Goal: Information Seeking & Learning: Learn about a topic

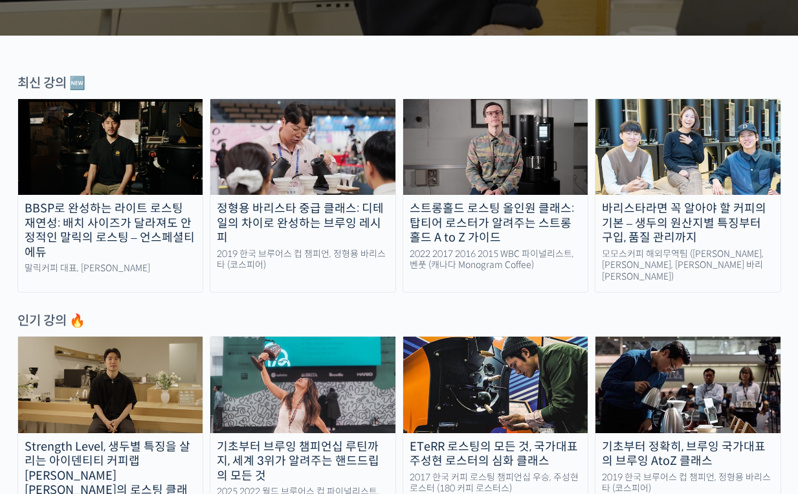
scroll to position [407, 0]
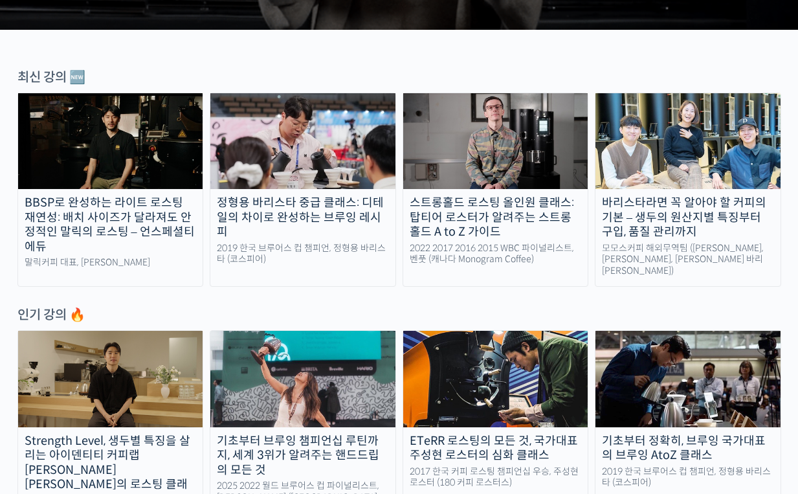
click at [484, 160] on img at bounding box center [495, 141] width 185 height 96
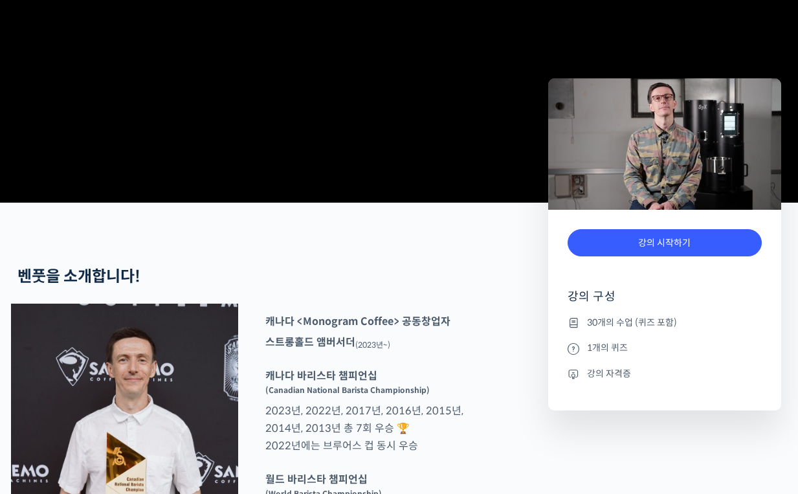
scroll to position [613, 0]
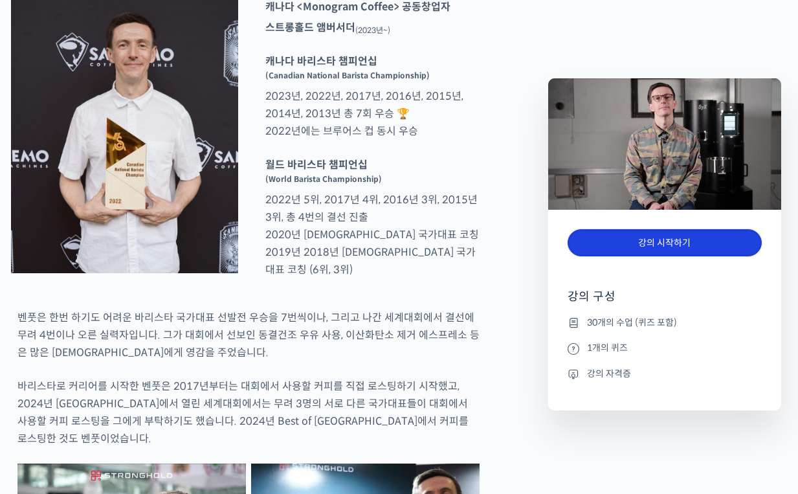
click at [620, 235] on link "강의 시작하기" at bounding box center [664, 243] width 194 height 28
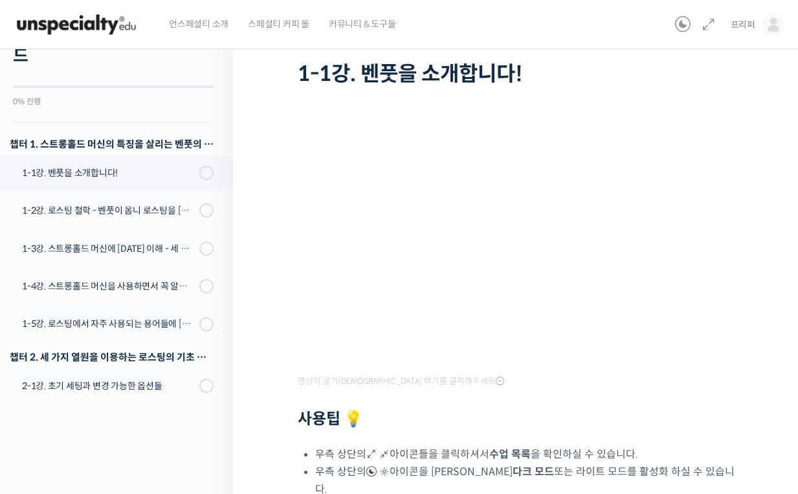
scroll to position [202, 0]
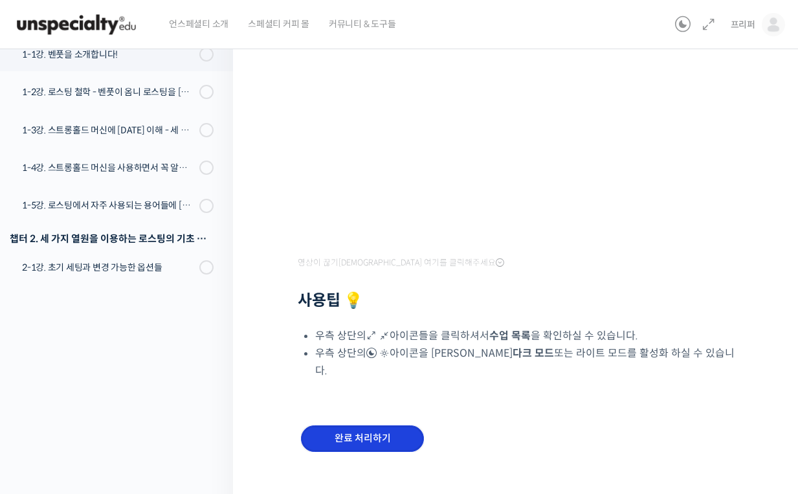
click at [391, 425] on input "완료 처리하기" at bounding box center [362, 438] width 123 height 27
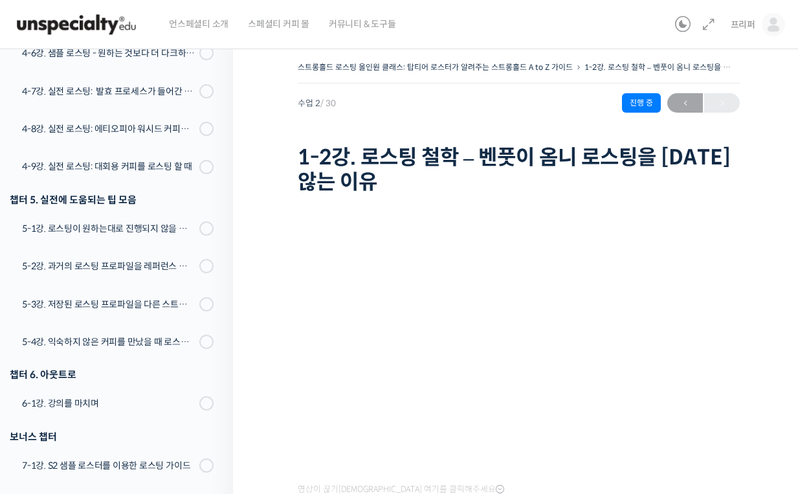
scroll to position [1071, 0]
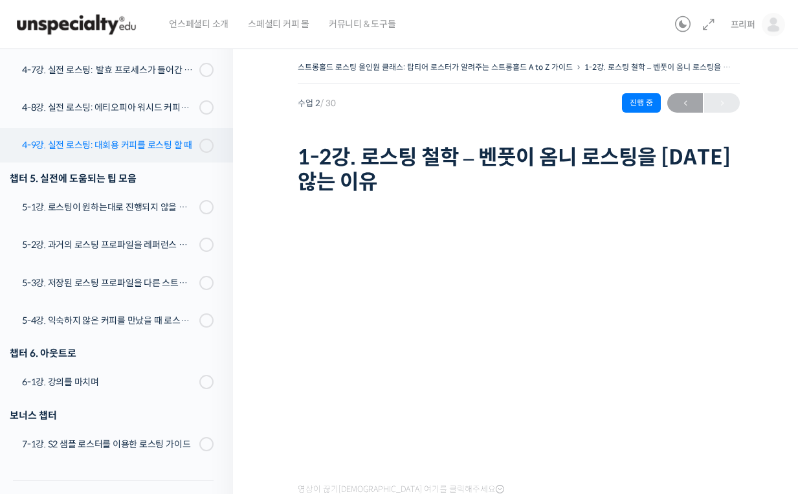
click at [101, 157] on link "4-9강. 실전 로스팅: 대회용 커피를 로스팅 할 때" at bounding box center [113, 145] width 239 height 34
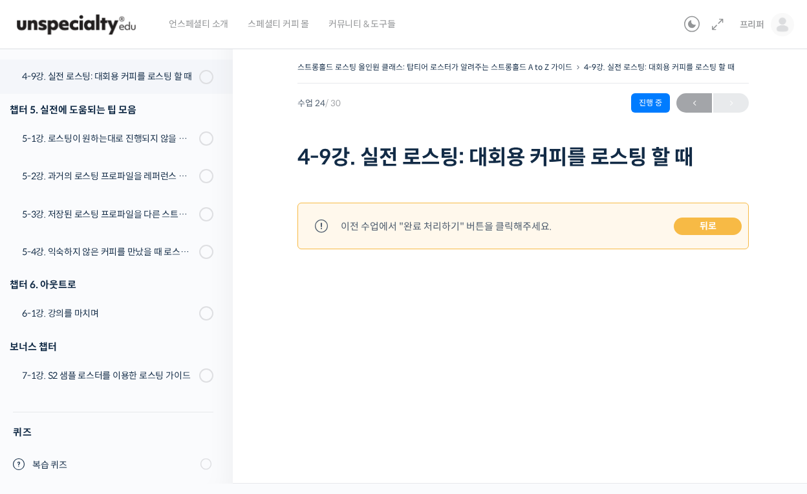
scroll to position [1147, 0]
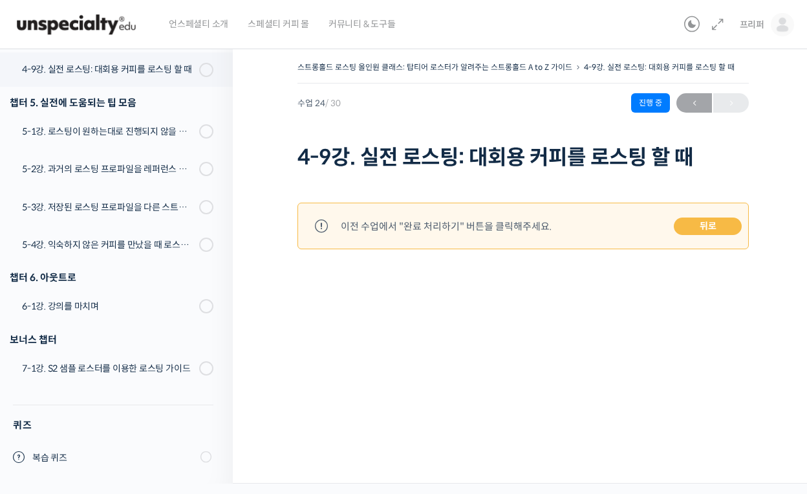
click at [682, 227] on link "뒤로" at bounding box center [708, 226] width 68 height 18
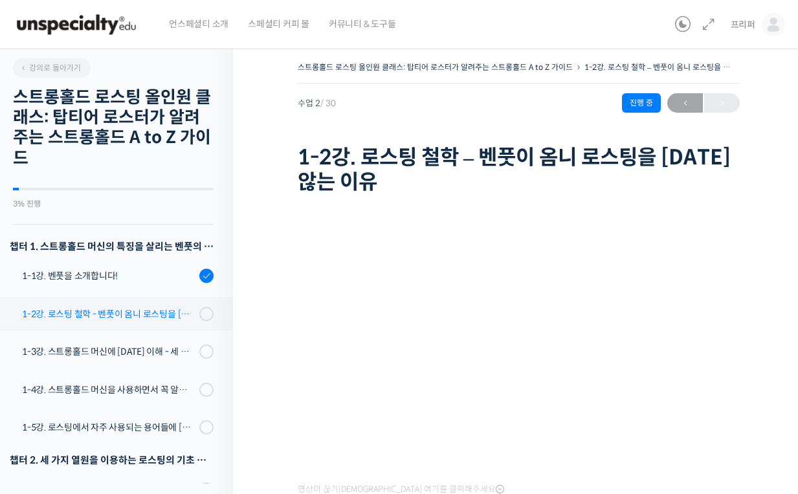
click at [124, 304] on link "1-2강. 로스팅 철학 - 벤풋이 옴니 로스팅을 [DATE] 않는 이유" at bounding box center [113, 314] width 239 height 34
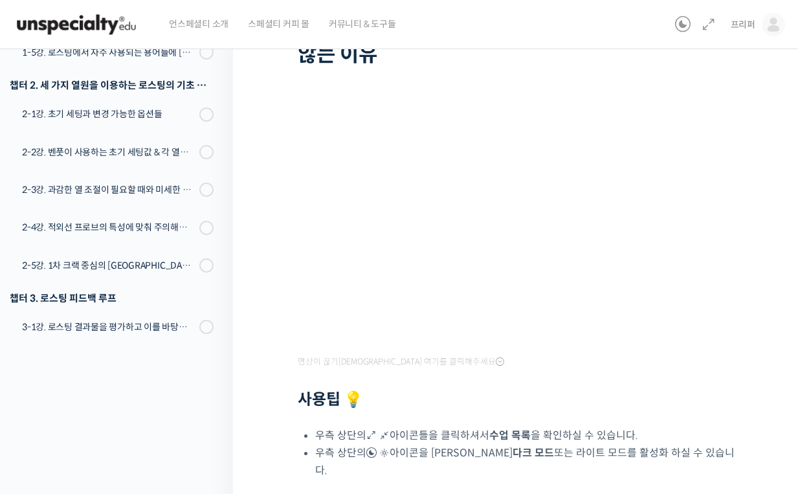
scroll to position [190, 0]
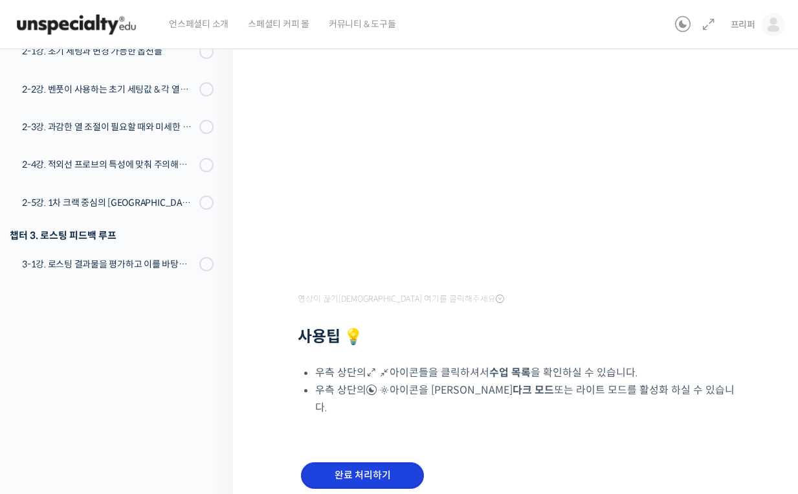
click at [359, 462] on input "완료 처리하기" at bounding box center [362, 475] width 123 height 27
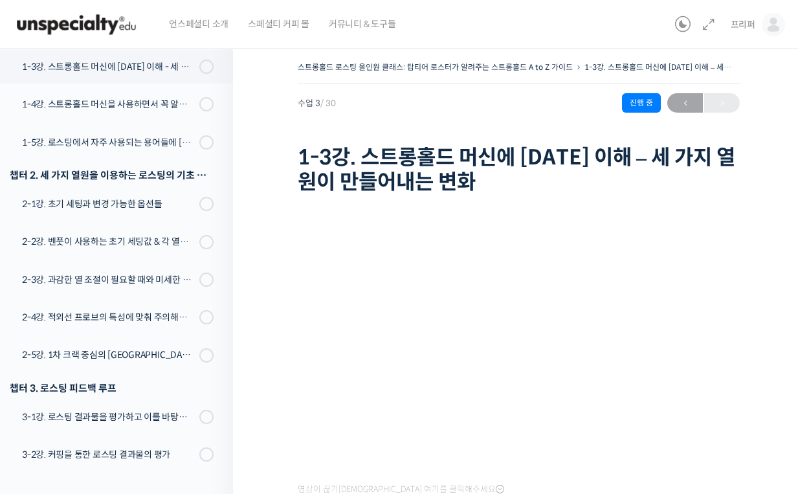
scroll to position [226, 0]
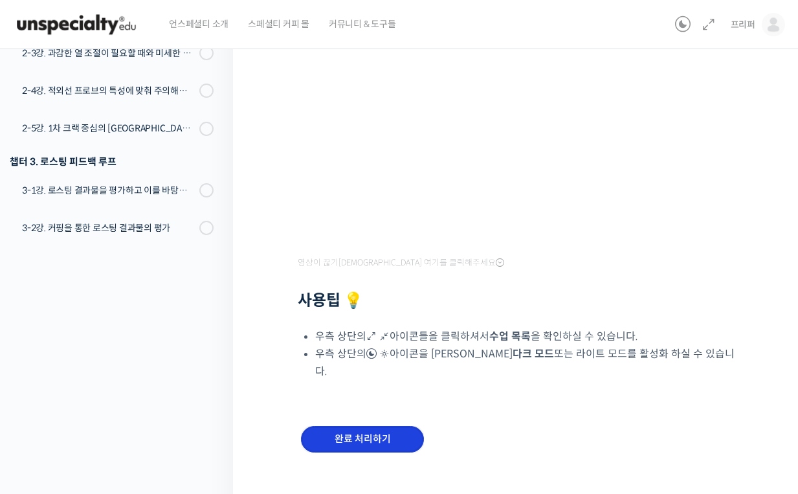
click at [358, 428] on input "완료 처리하기" at bounding box center [362, 439] width 123 height 27
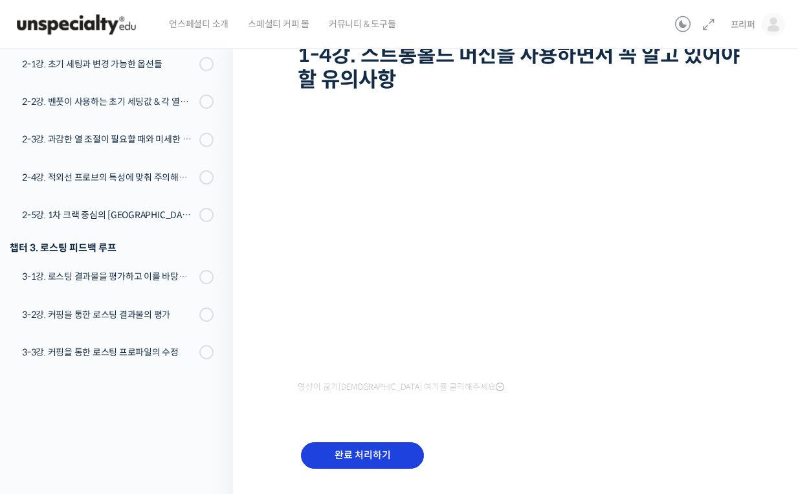
scroll to position [136, 0]
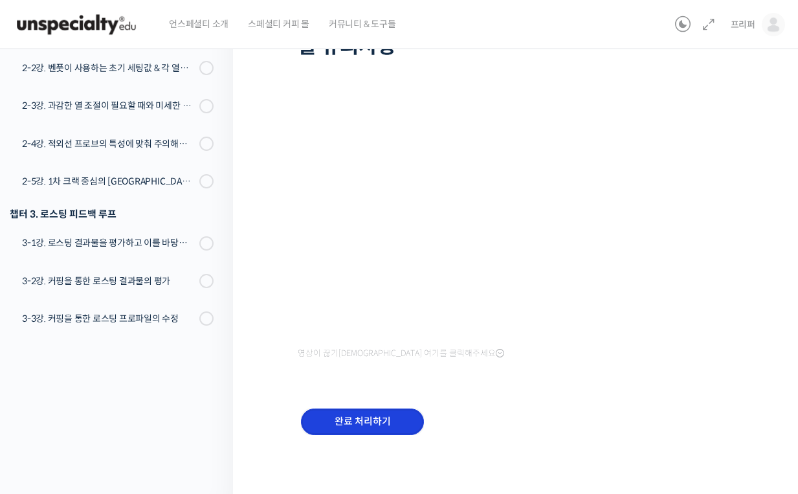
click at [358, 426] on input "완료 처리하기" at bounding box center [362, 421] width 123 height 27
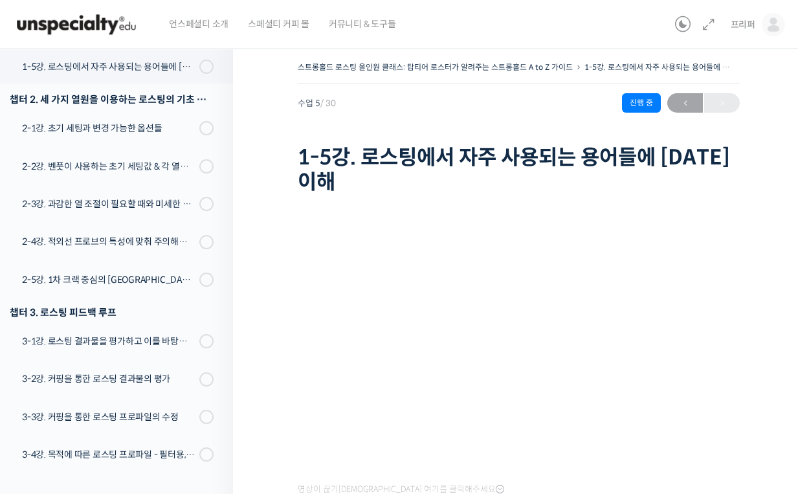
scroll to position [87, 0]
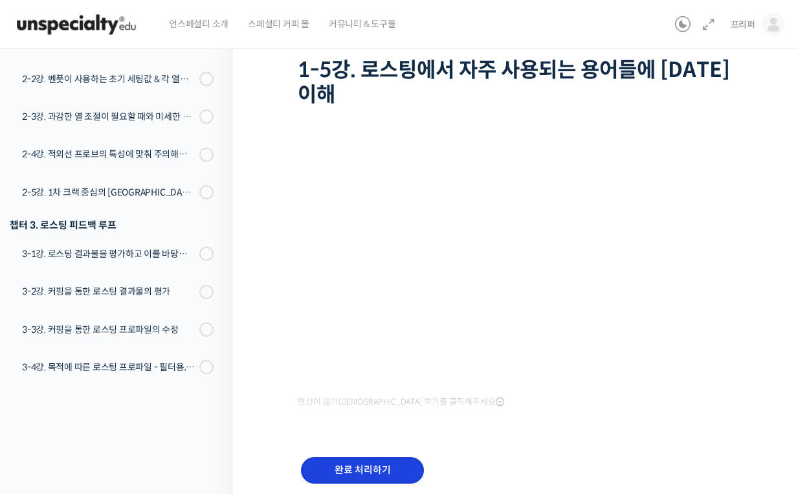
click at [354, 457] on input "완료 처리하기" at bounding box center [362, 470] width 123 height 27
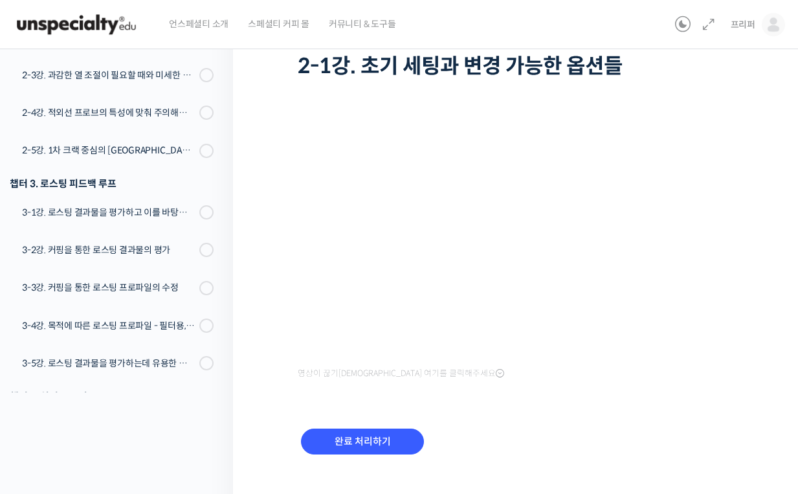
scroll to position [111, 0]
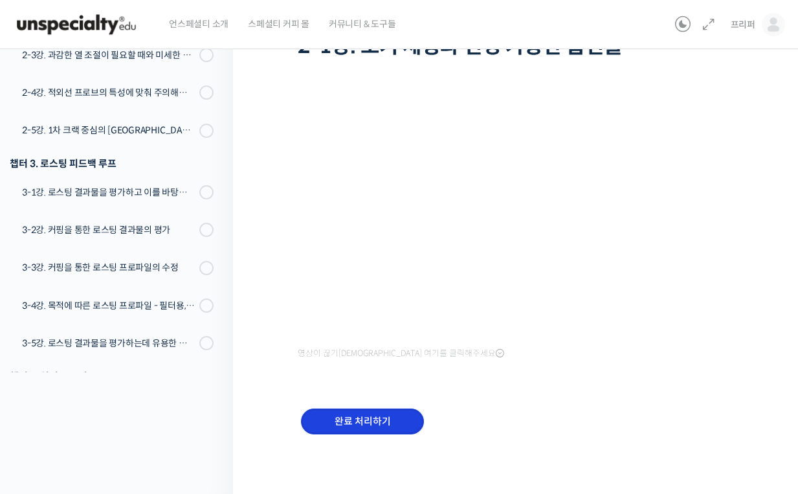
click at [359, 424] on input "완료 처리하기" at bounding box center [362, 421] width 123 height 27
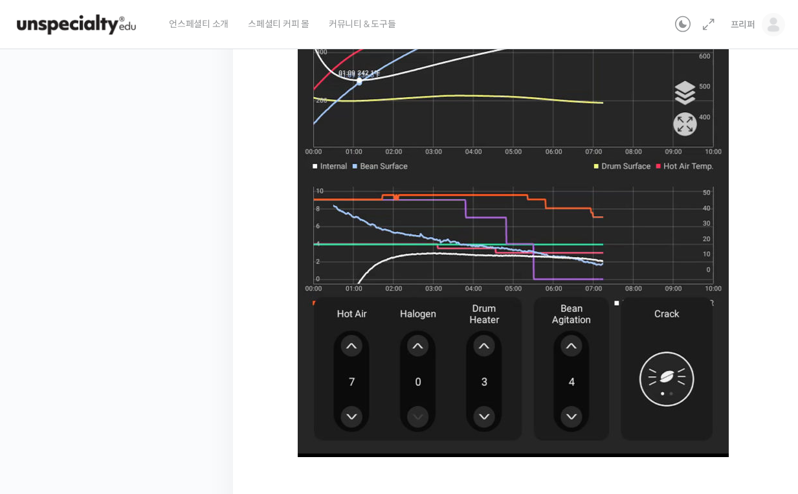
scroll to position [838, 0]
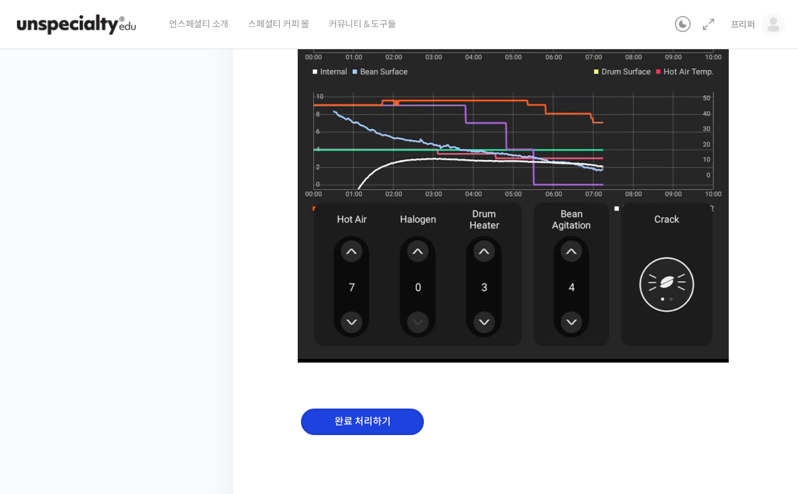
click at [359, 419] on input "완료 처리하기" at bounding box center [362, 421] width 123 height 27
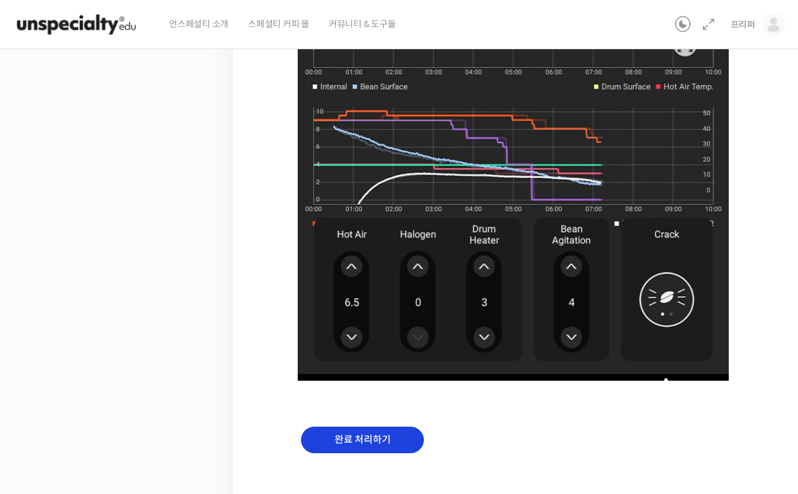
scroll to position [838, 0]
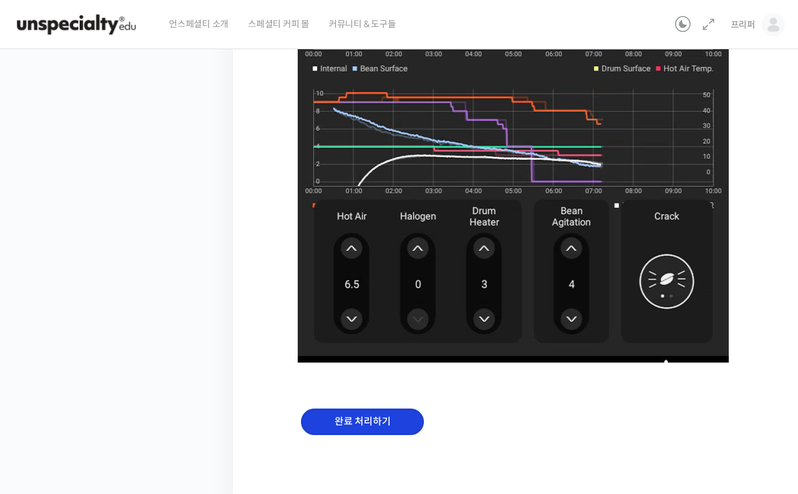
click at [361, 432] on input "완료 처리하기" at bounding box center [362, 421] width 123 height 27
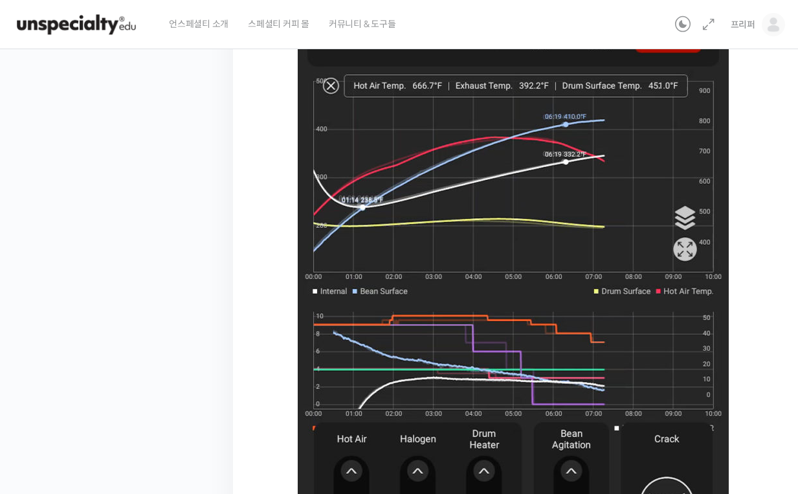
scroll to position [832, 0]
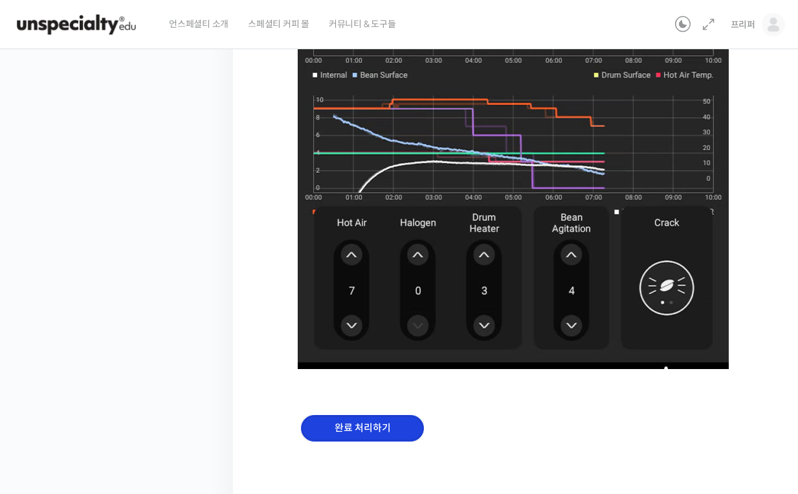
click at [358, 433] on input "완료 처리하기" at bounding box center [362, 428] width 123 height 27
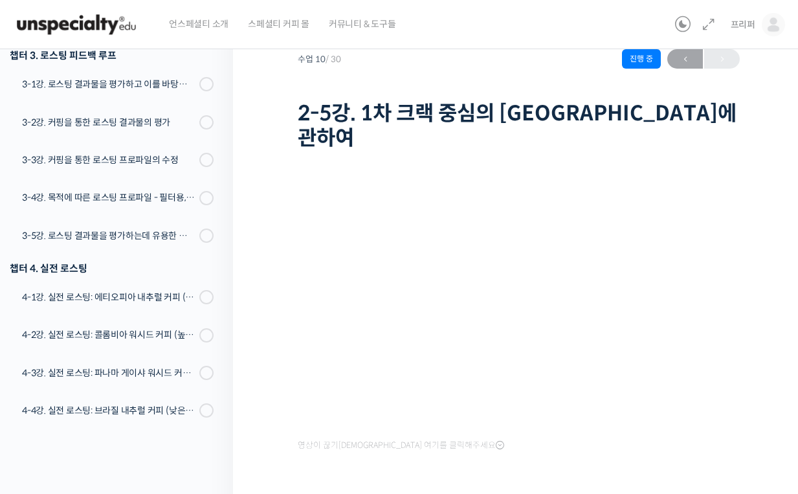
scroll to position [97, 0]
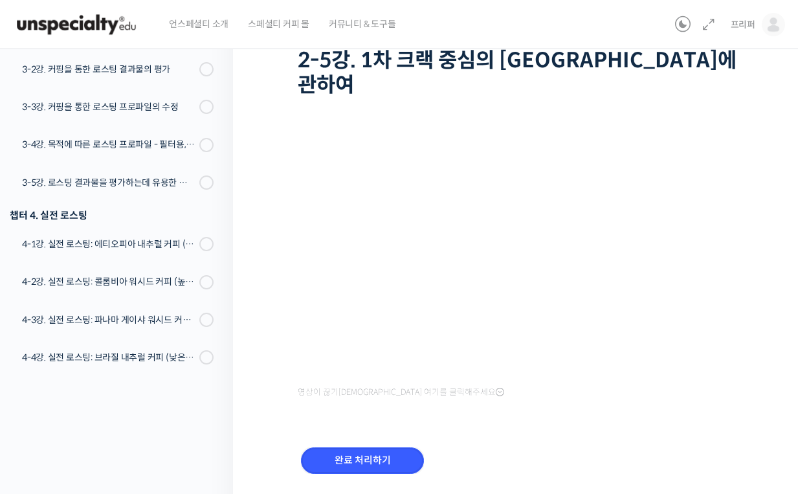
click at [358, 447] on input "완료 처리하기" at bounding box center [362, 460] width 123 height 27
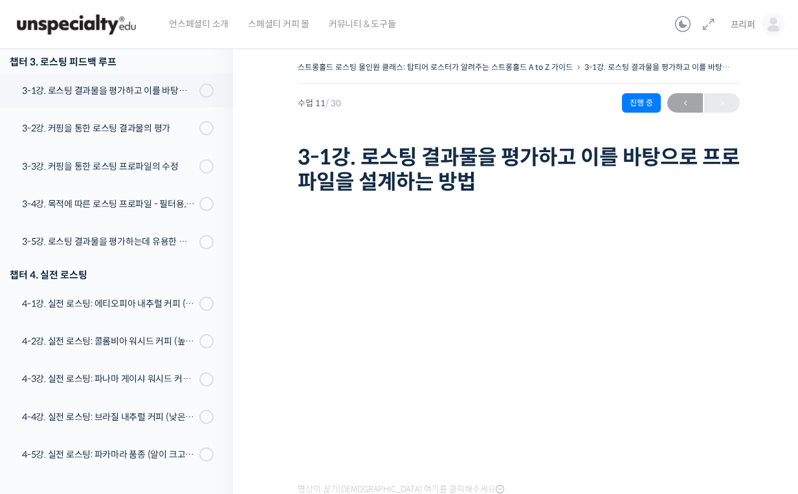
scroll to position [136, 0]
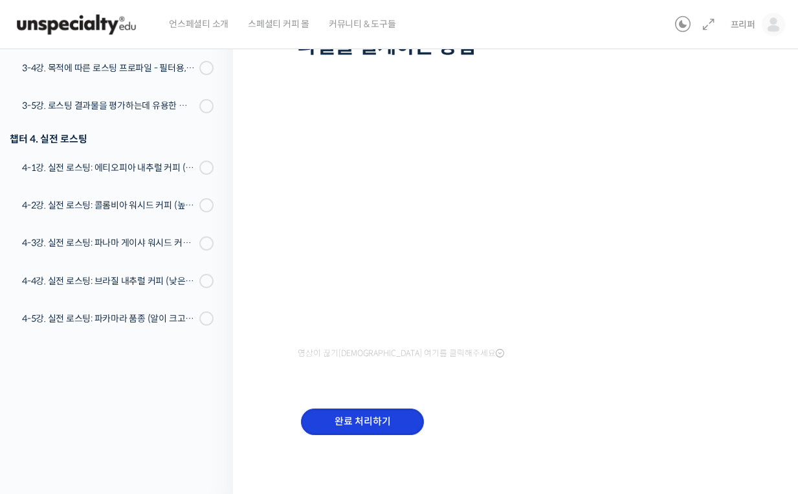
click at [358, 431] on input "완료 처리하기" at bounding box center [362, 421] width 123 height 27
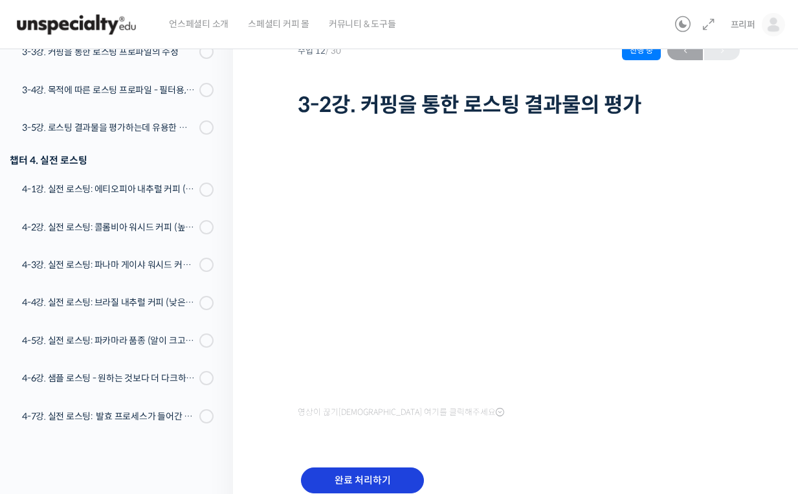
scroll to position [111, 0]
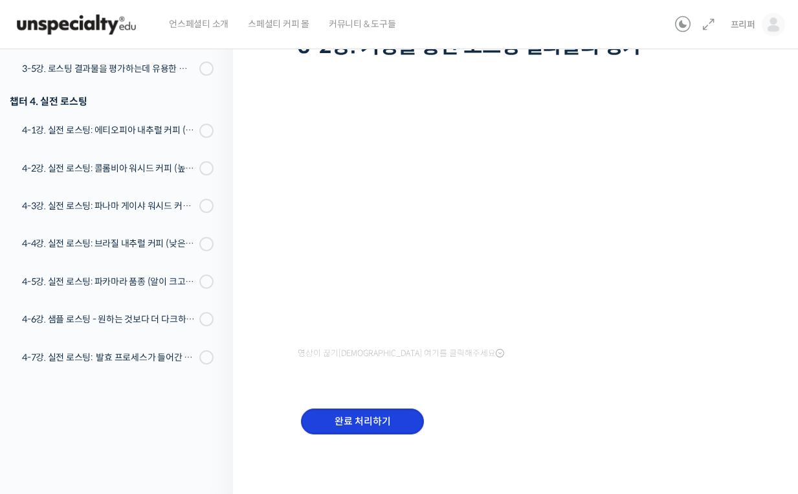
click at [356, 431] on input "완료 처리하기" at bounding box center [362, 421] width 123 height 27
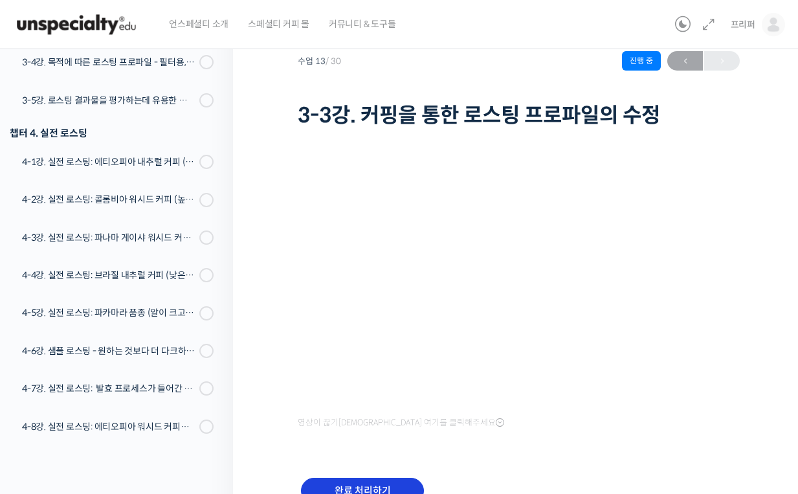
scroll to position [104, 0]
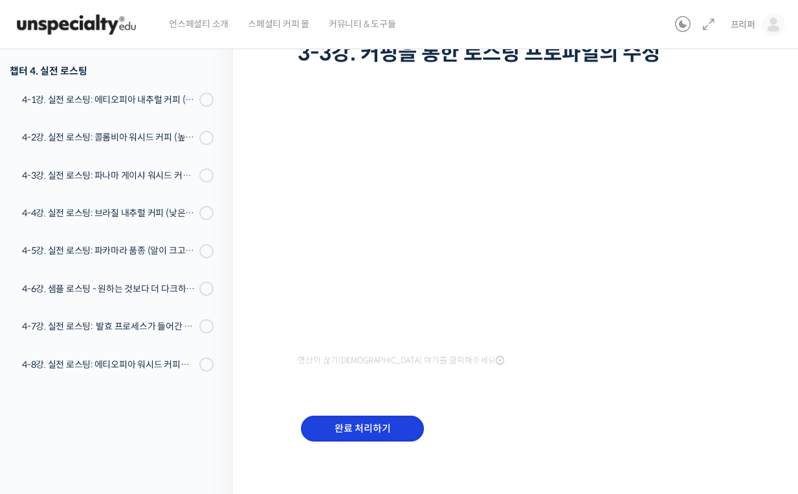
click at [354, 431] on input "완료 처리하기" at bounding box center [362, 428] width 123 height 27
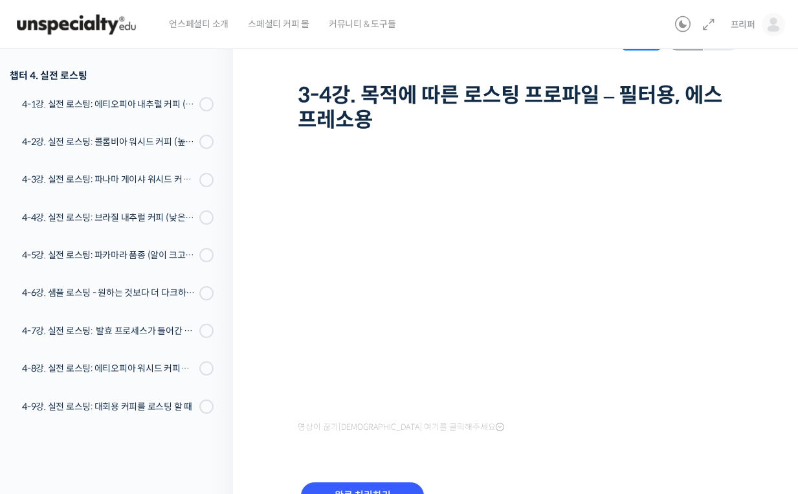
scroll to position [103, 0]
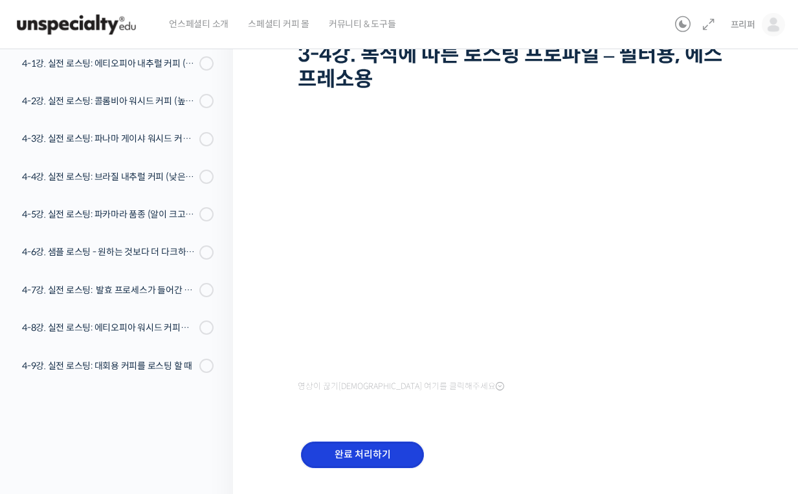
click at [395, 446] on input "완료 처리하기" at bounding box center [362, 454] width 123 height 27
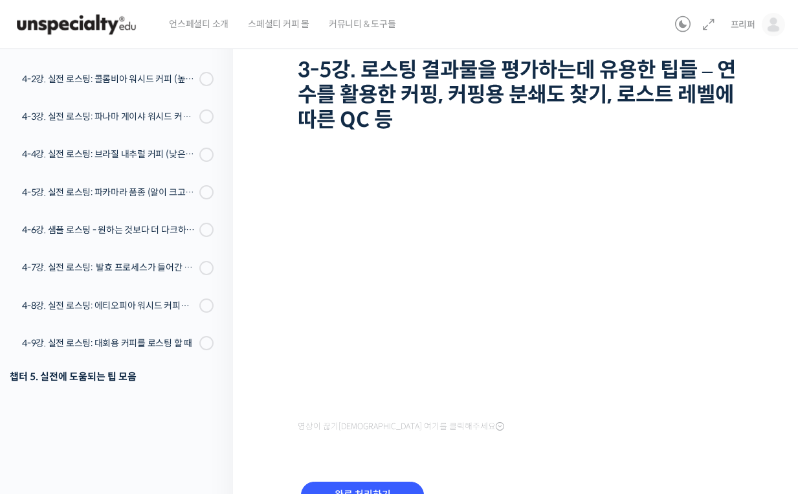
scroll to position [161, 0]
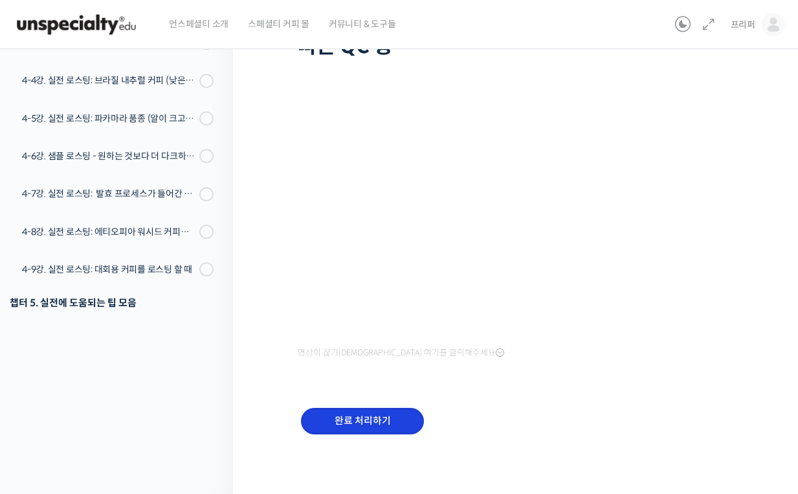
click at [392, 413] on input "완료 처리하기" at bounding box center [362, 420] width 123 height 27
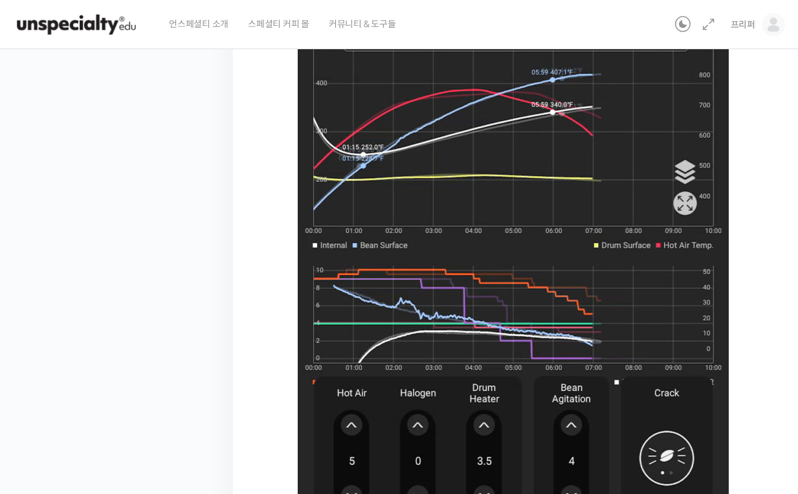
scroll to position [849, 0]
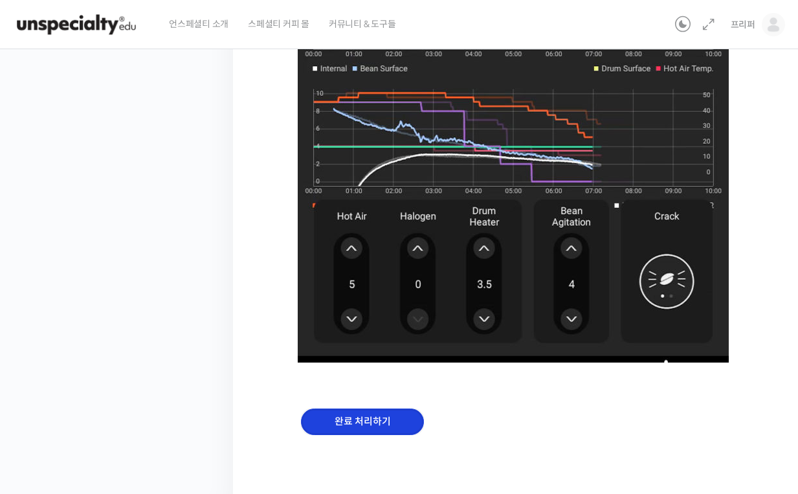
click at [387, 418] on input "완료 처리하기" at bounding box center [362, 421] width 123 height 27
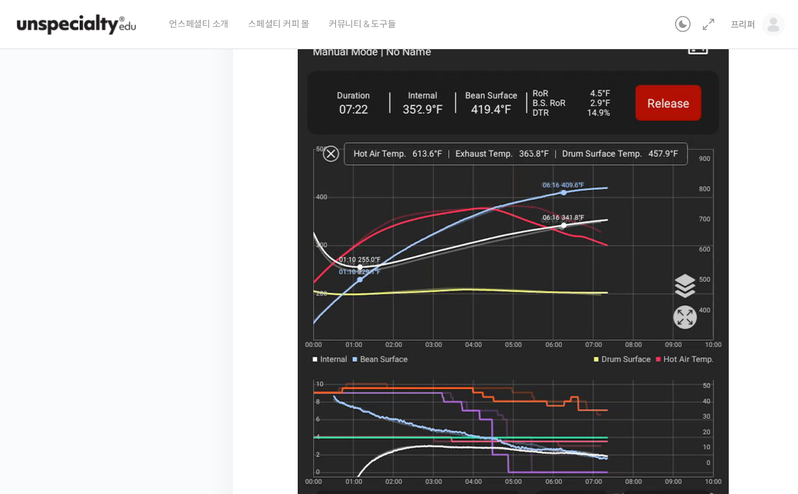
scroll to position [874, 0]
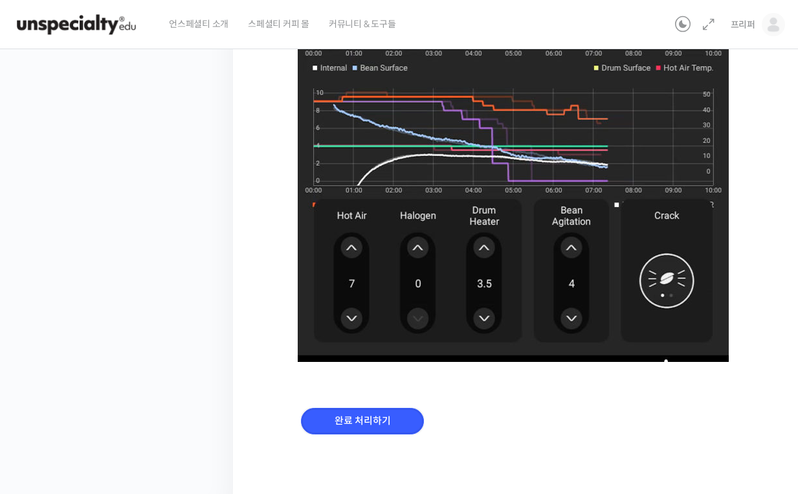
click at [387, 418] on input "완료 처리하기" at bounding box center [362, 420] width 123 height 27
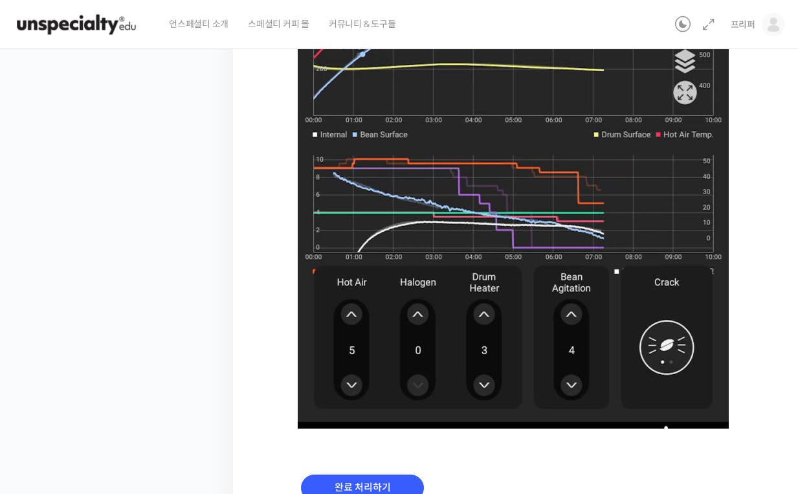
scroll to position [838, 0]
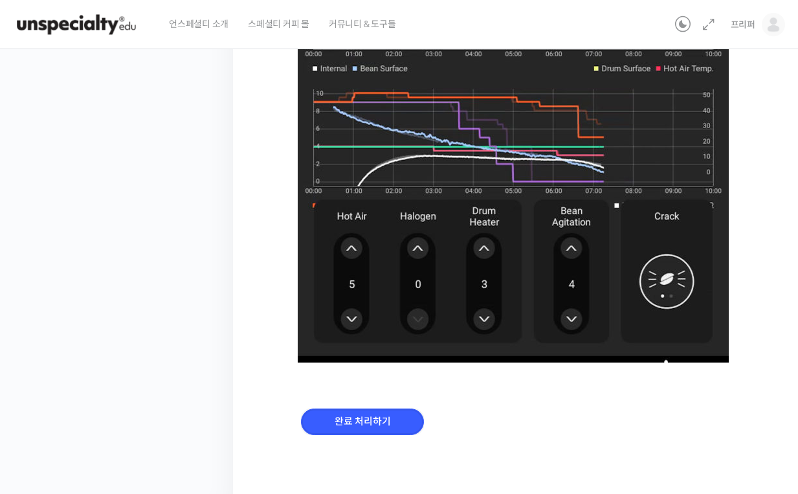
click at [387, 418] on input "완료 처리하기" at bounding box center [362, 421] width 123 height 27
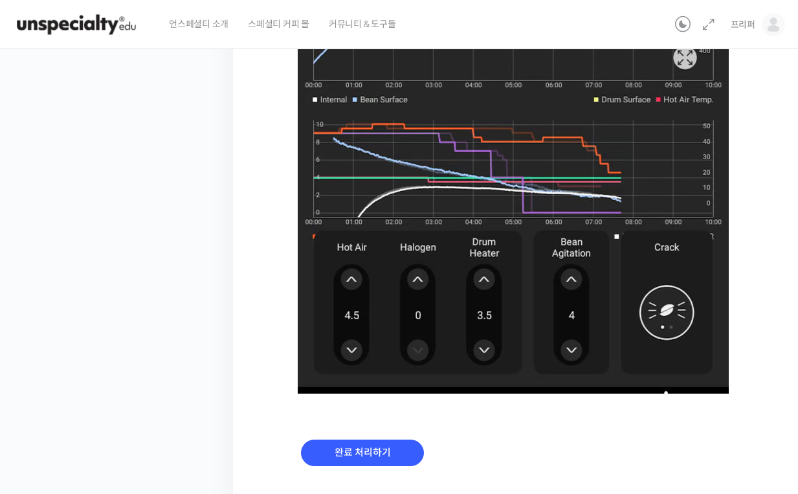
scroll to position [838, 0]
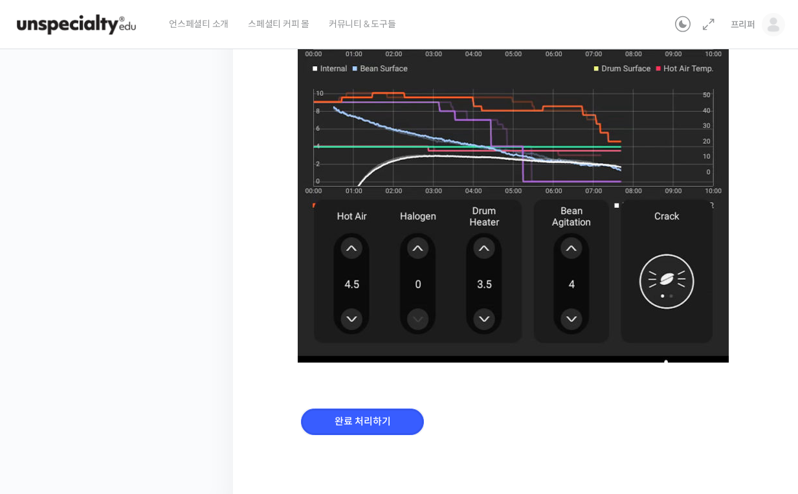
click at [387, 418] on input "완료 처리하기" at bounding box center [362, 421] width 123 height 27
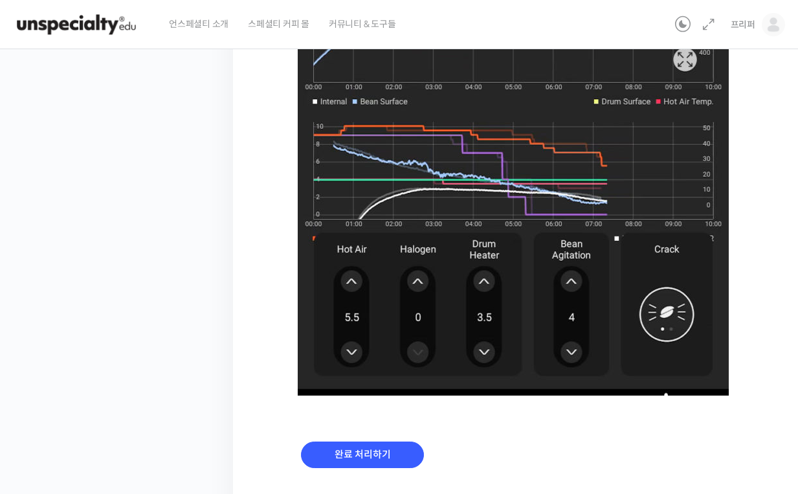
scroll to position [838, 0]
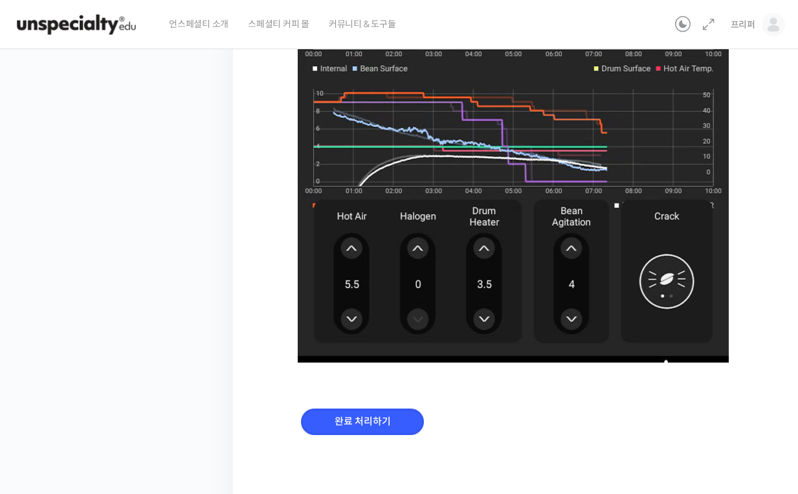
click at [387, 418] on input "완료 처리하기" at bounding box center [362, 421] width 123 height 27
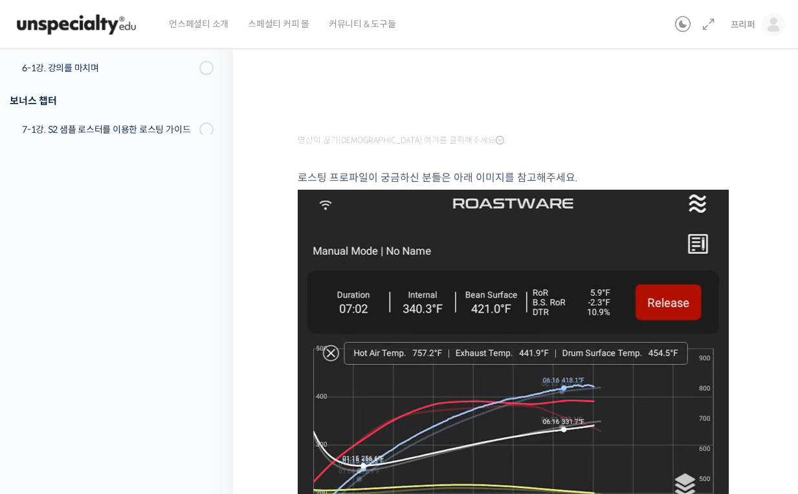
scroll to position [796, 0]
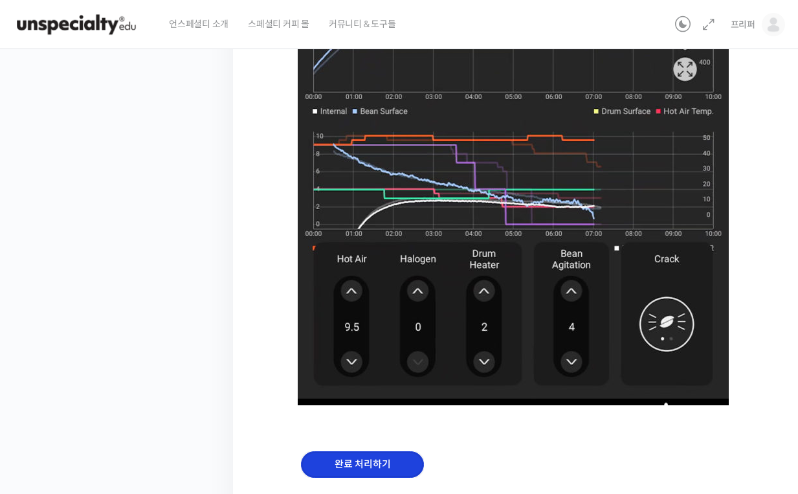
click at [385, 475] on input "완료 처리하기" at bounding box center [362, 464] width 123 height 27
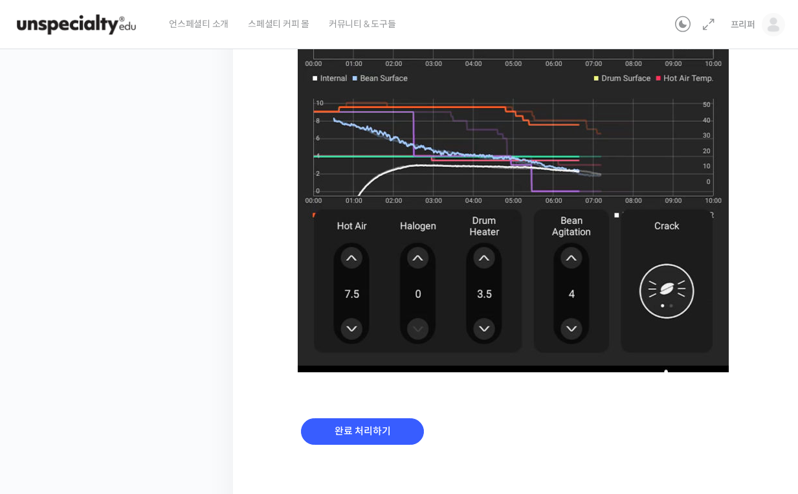
scroll to position [838, 0]
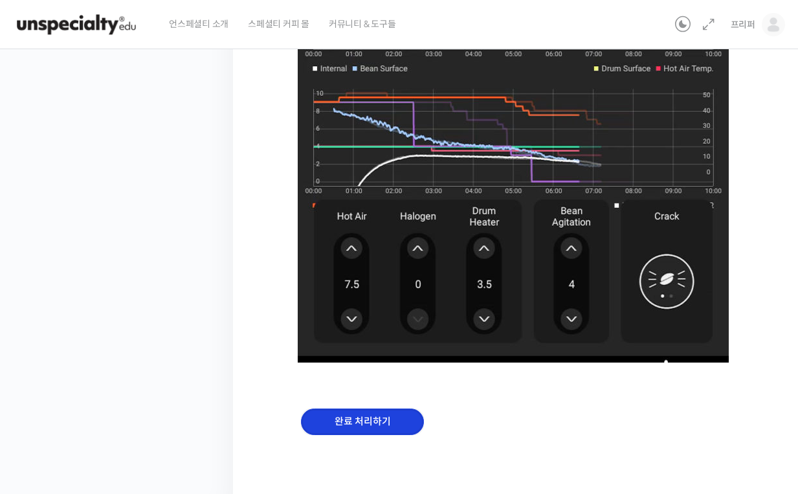
click at [382, 417] on input "완료 처리하기" at bounding box center [362, 421] width 123 height 27
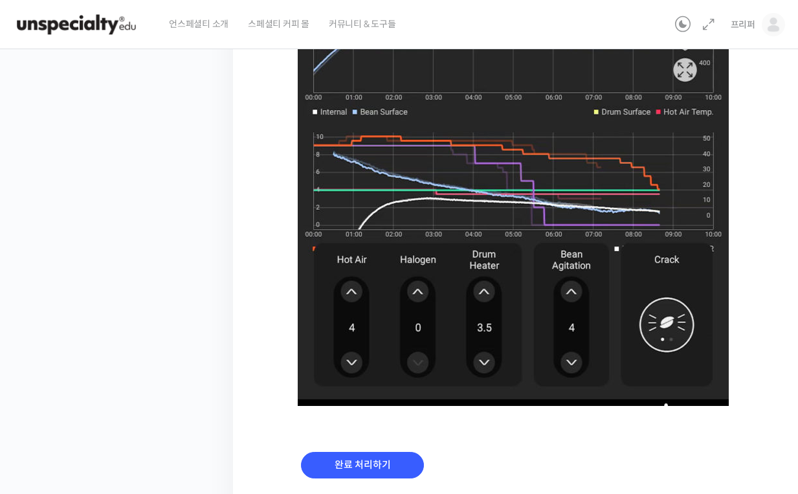
scroll to position [838, 0]
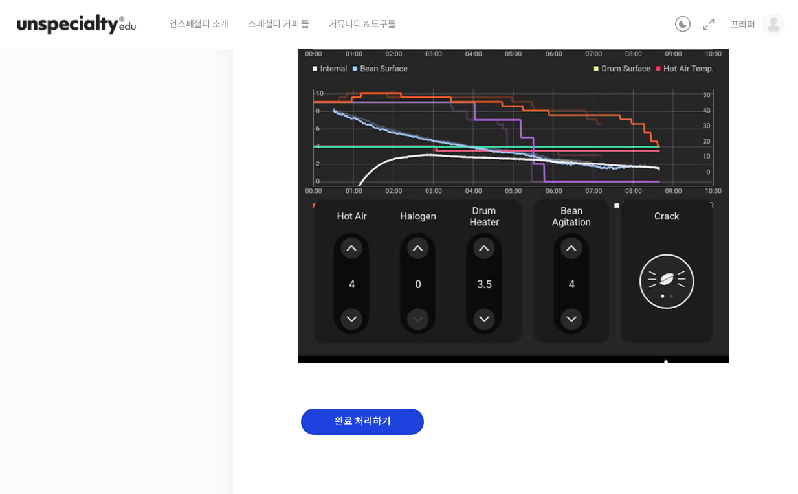
click at [382, 415] on input "완료 처리하기" at bounding box center [362, 421] width 123 height 27
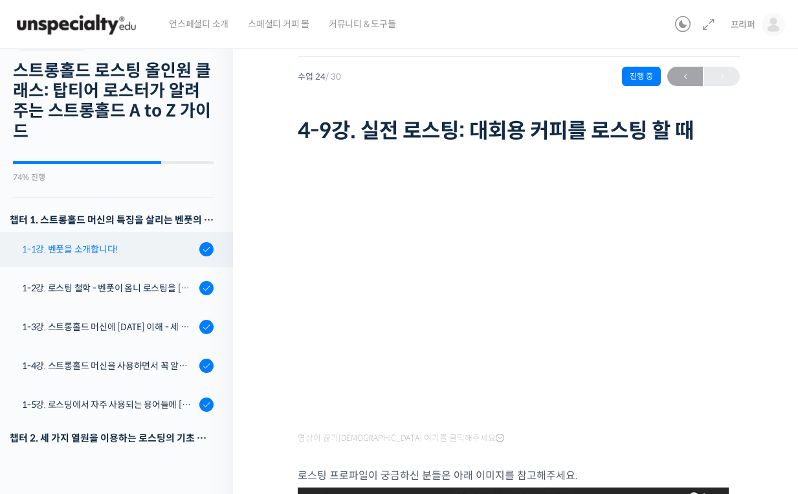
click at [91, 248] on div "1-1강. 벤풋을 소개합니다!" at bounding box center [108, 249] width 173 height 14
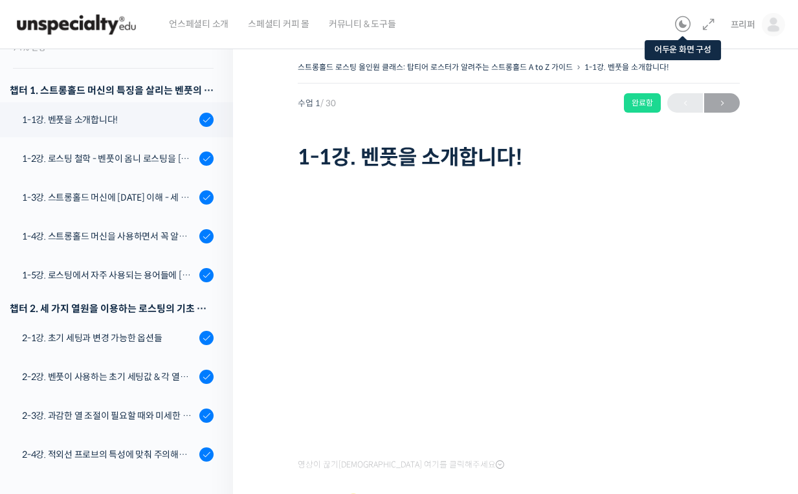
scroll to position [184, 0]
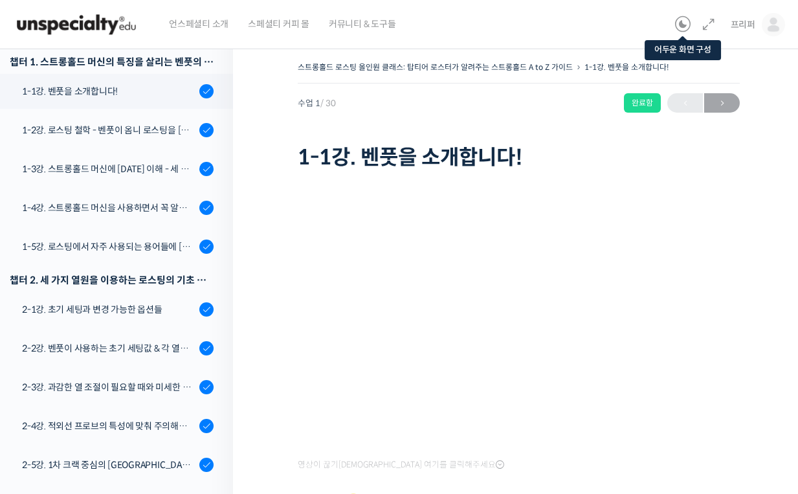
click at [689, 25] on icon at bounding box center [683, 25] width 16 height 16
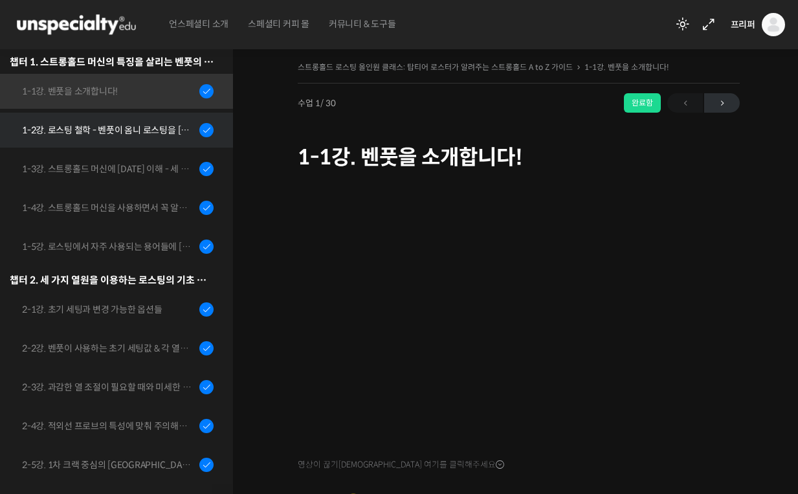
click at [140, 120] on link "1-2강. 로스팅 철학 - 벤풋이 옴니 로스팅을 [DATE] 않는 이유" at bounding box center [113, 130] width 239 height 35
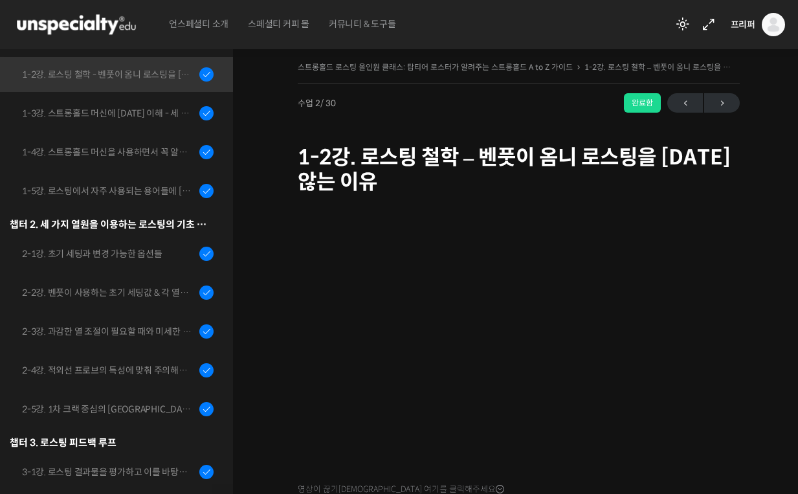
scroll to position [247, 0]
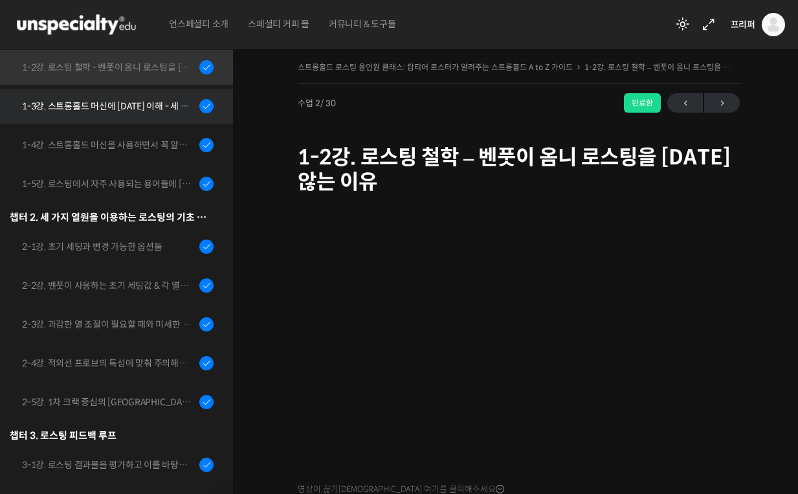
click at [135, 113] on link "1-3강. 스트롱홀드 머신에 [DATE] 이해 - 세 가지 열원이 만들어내는 변화" at bounding box center [113, 106] width 239 height 35
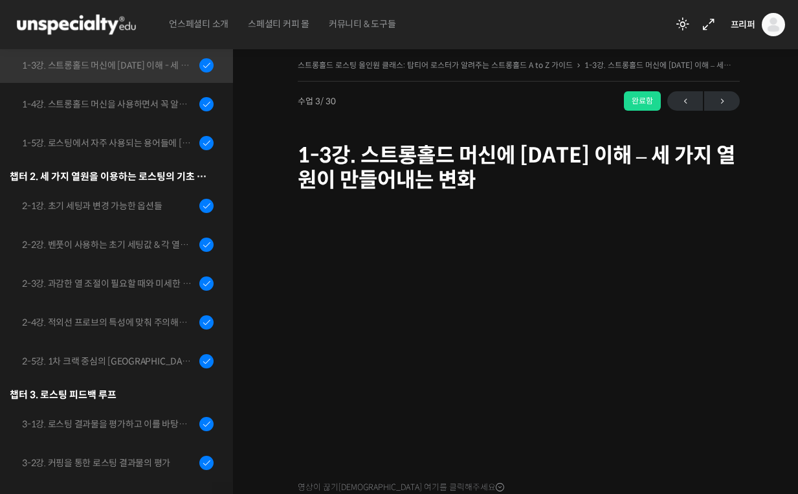
scroll to position [3, 0]
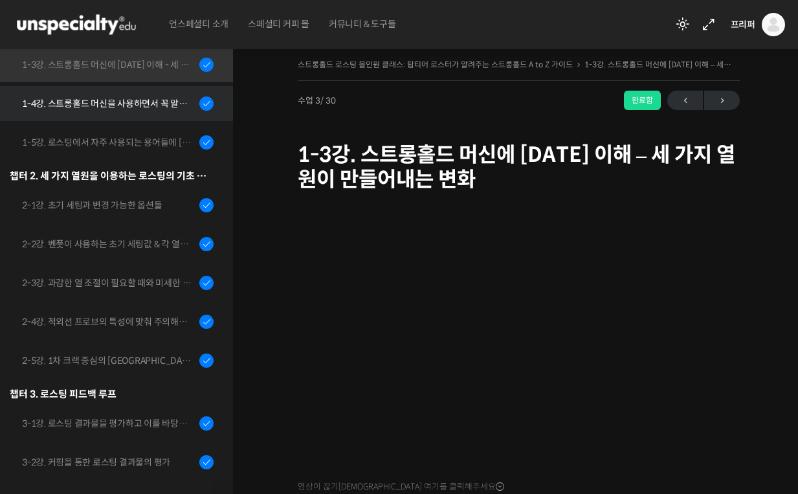
click at [120, 108] on div "1-4강. 스트롱홀드 머신을 사용하면서 꼭 알고 있어야 할 유의사항" at bounding box center [108, 103] width 173 height 14
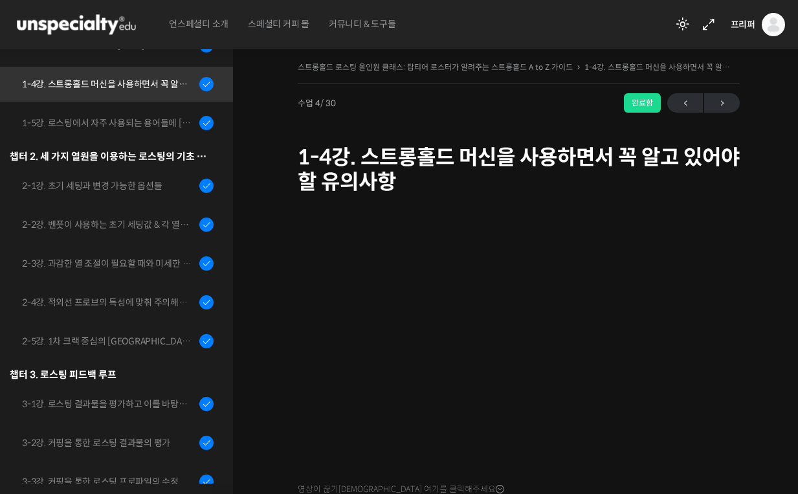
scroll to position [251, 0]
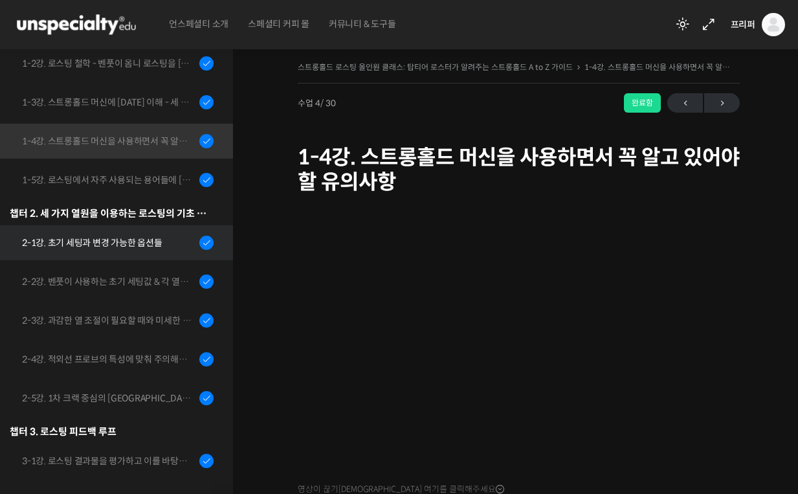
click at [137, 244] on div "2-1강. 초기 세팅과 변경 가능한 옵션들" at bounding box center [108, 242] width 173 height 14
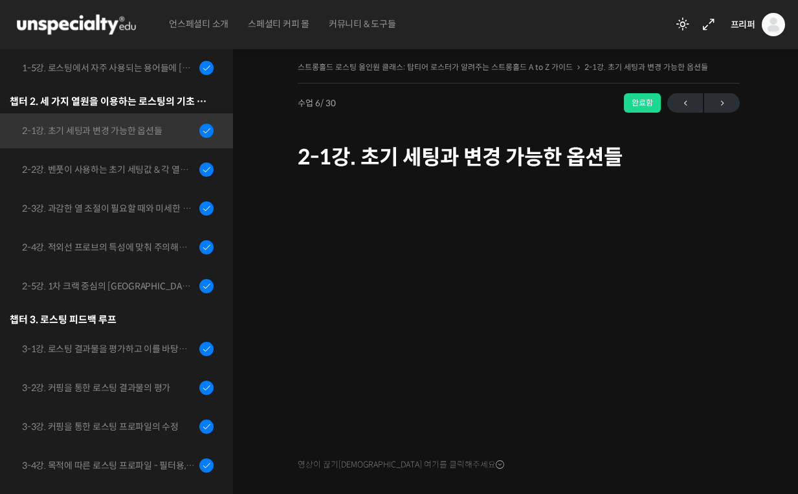
scroll to position [402, 0]
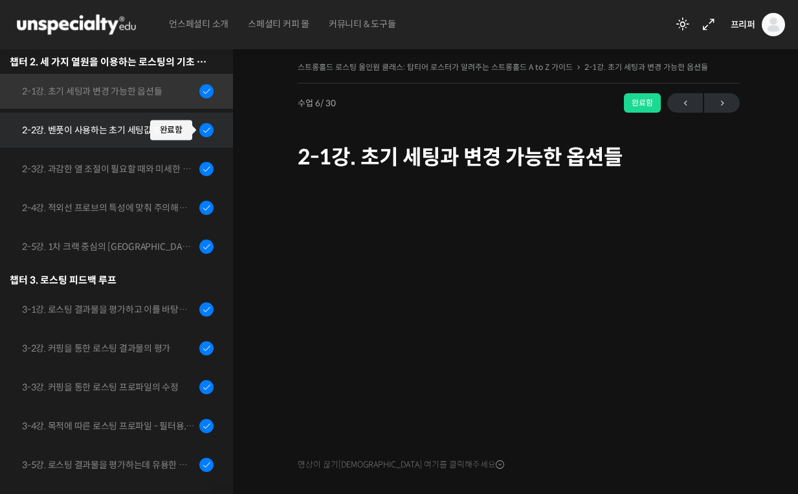
click at [199, 131] on div at bounding box center [206, 130] width 14 height 16
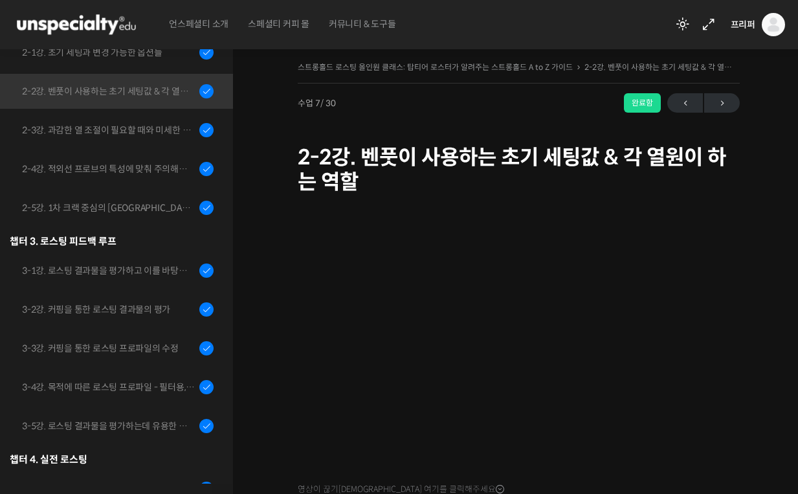
scroll to position [465, 0]
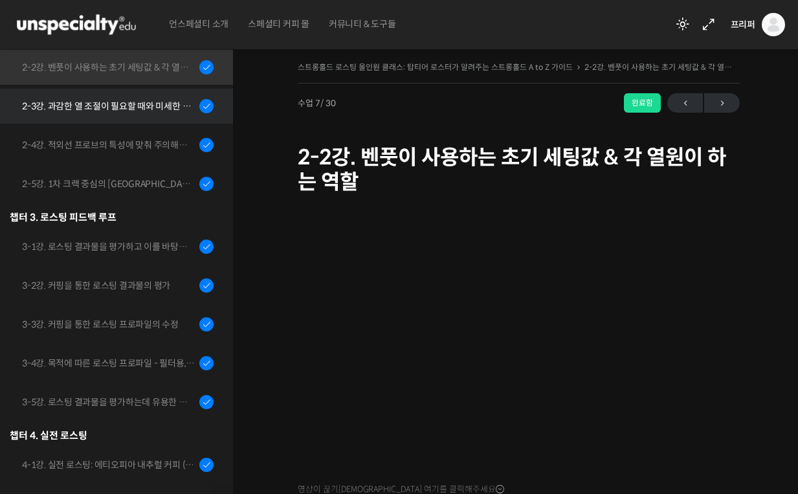
click at [94, 103] on div "2-3강. 과감한 열 조절이 필요할 때와 미세한 열 조절이 필요할 때" at bounding box center [108, 106] width 173 height 14
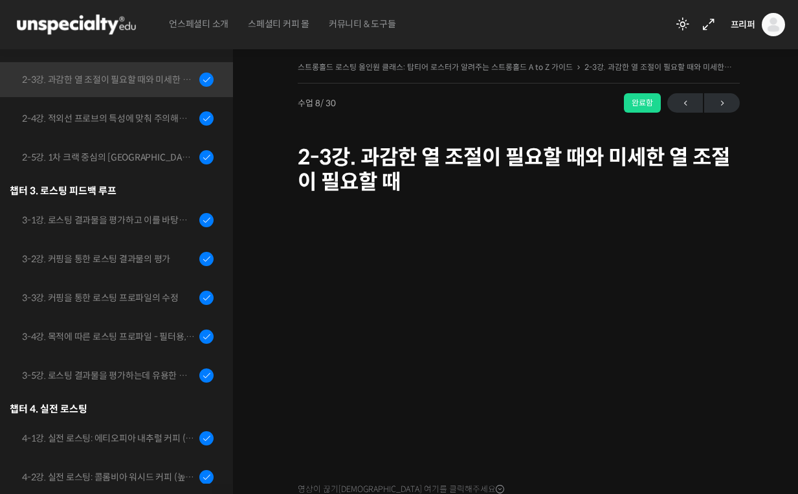
scroll to position [504, 0]
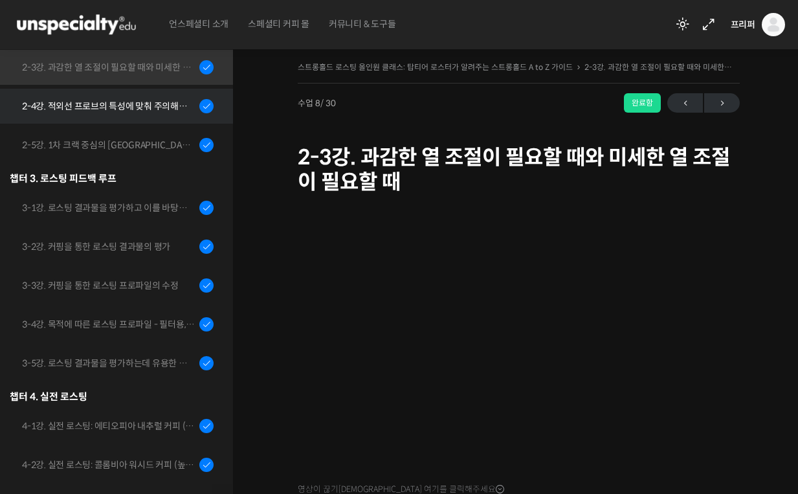
click at [81, 114] on link "2-4강. 적외선 프로브의 특성에 맞춰 주의해야 할 점들" at bounding box center [113, 106] width 239 height 35
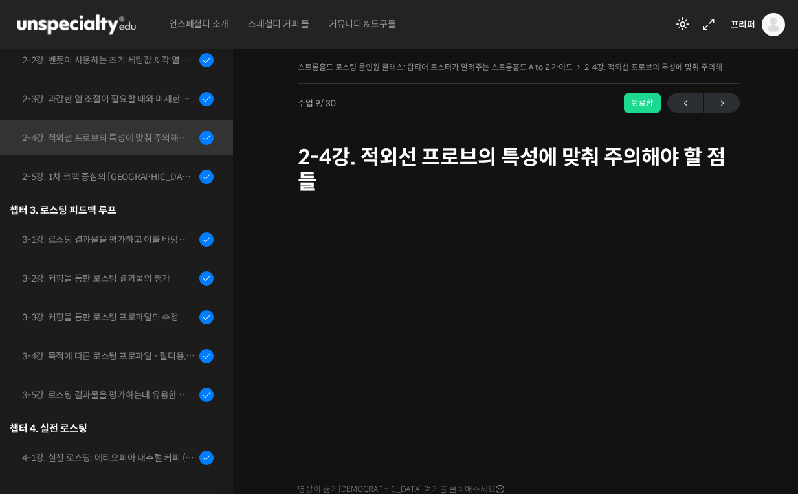
scroll to position [543, 0]
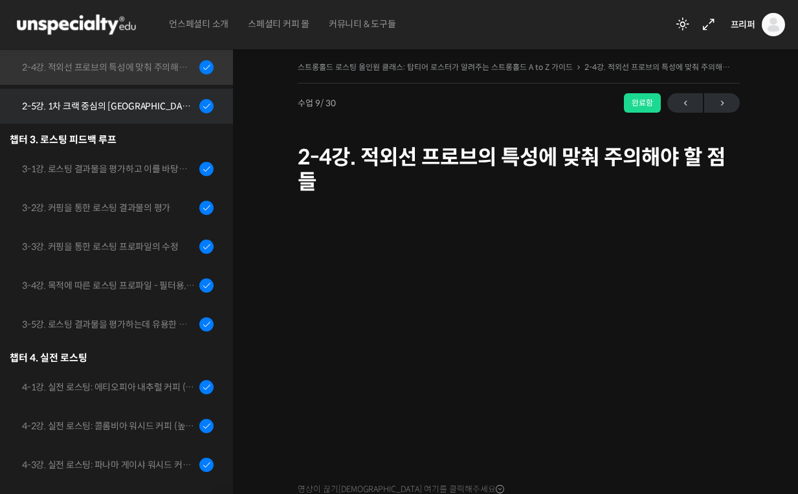
click at [133, 100] on div "2-5강. 1차 크랙 중심의 [GEOGRAPHIC_DATA]에 관하여" at bounding box center [108, 106] width 173 height 14
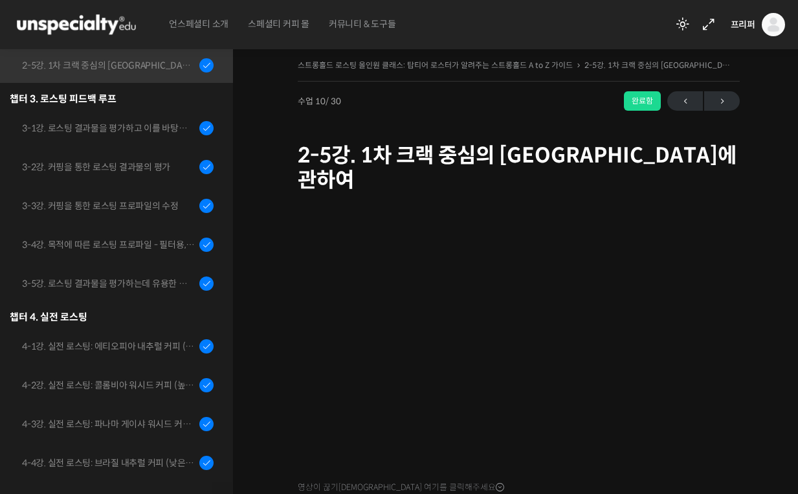
scroll to position [3, 0]
click at [64, 71] on link "2-5강. 1차 크랙 중심의 [GEOGRAPHIC_DATA]에 관하여" at bounding box center [113, 64] width 239 height 35
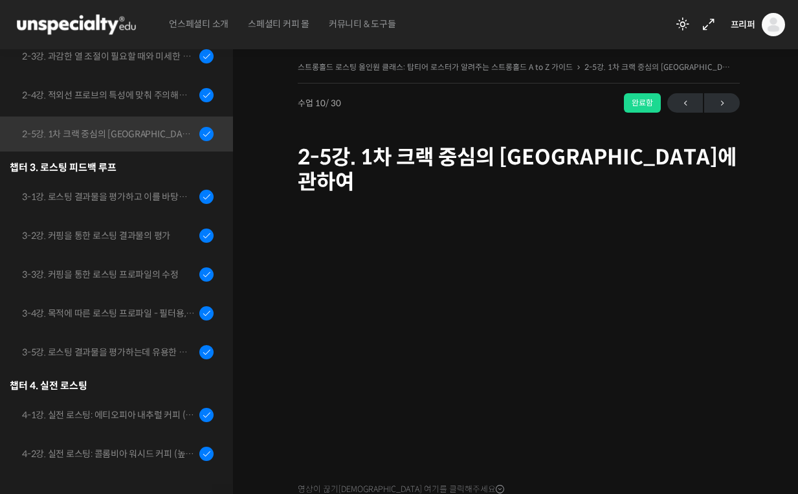
scroll to position [581, 0]
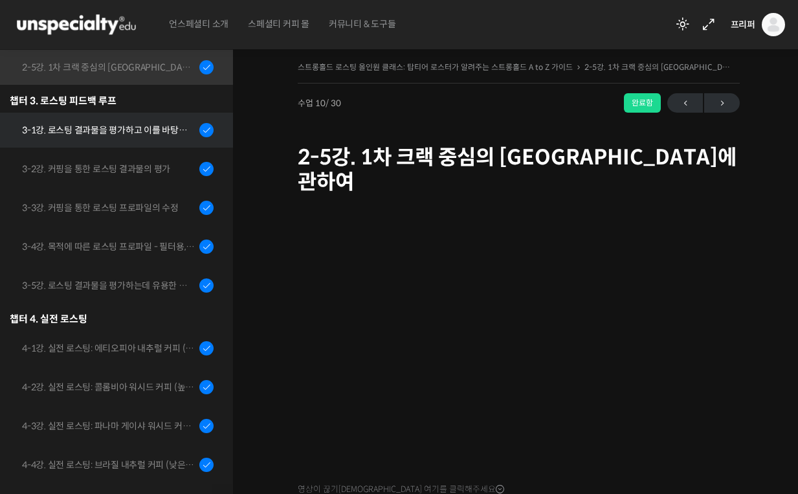
click at [137, 123] on div "3-1강. 로스팅 결과물을 평가하고 이를 바탕으로 프로파일을 설계하는 방법" at bounding box center [108, 130] width 173 height 14
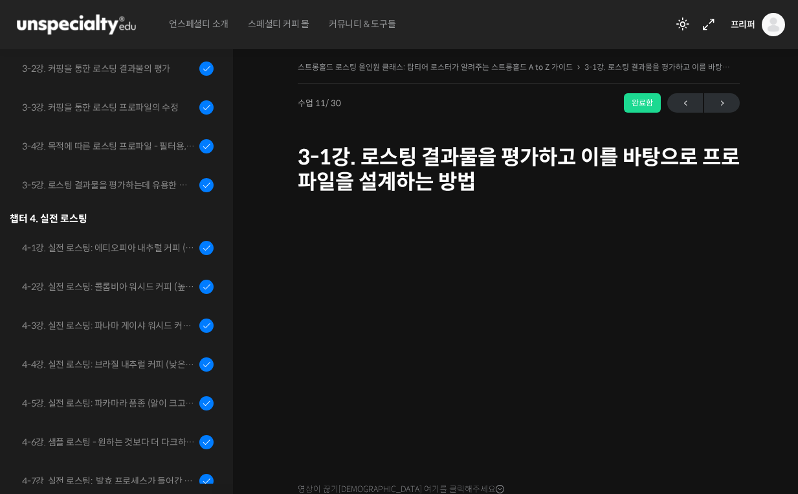
scroll to position [541, 0]
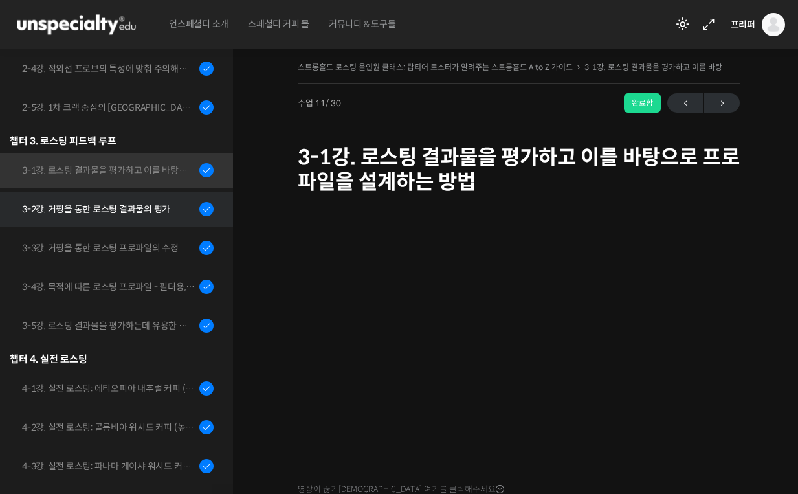
click at [127, 211] on div "3-2강. 커핑을 통한 로스팅 결과물의 평가" at bounding box center [108, 209] width 173 height 14
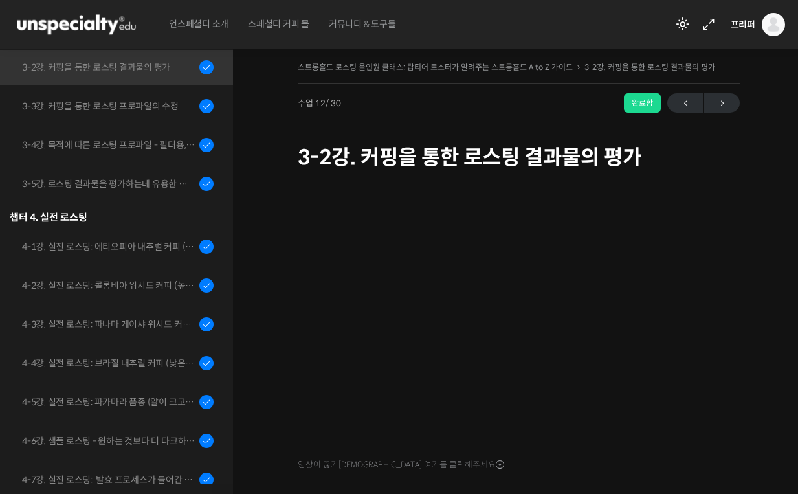
scroll to position [63, 0]
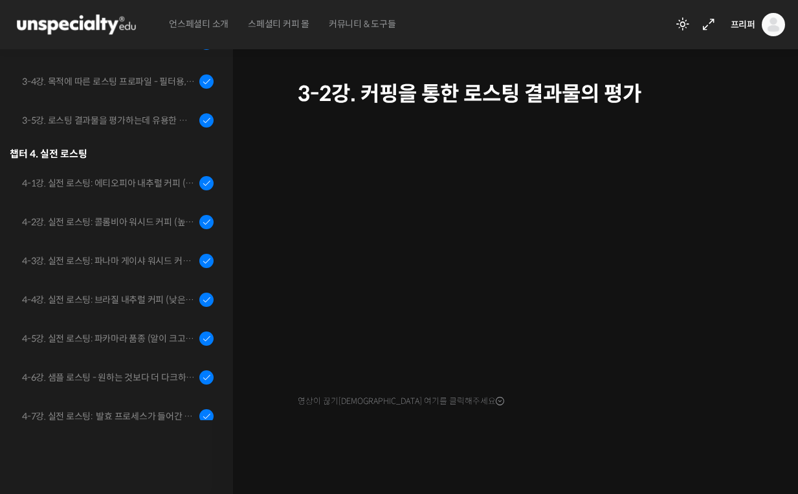
click at [433, 400] on span "영상이 끊기[DEMOGRAPHIC_DATA] 여기를 클릭해주세요" at bounding box center [401, 401] width 206 height 10
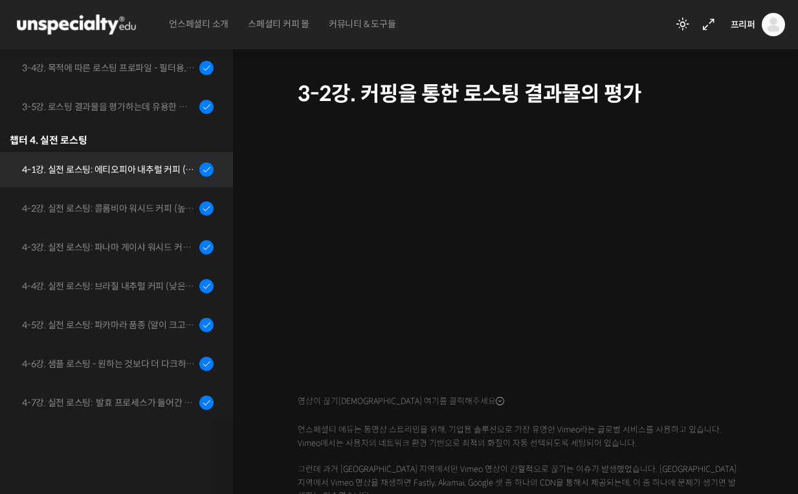
scroll to position [675, 0]
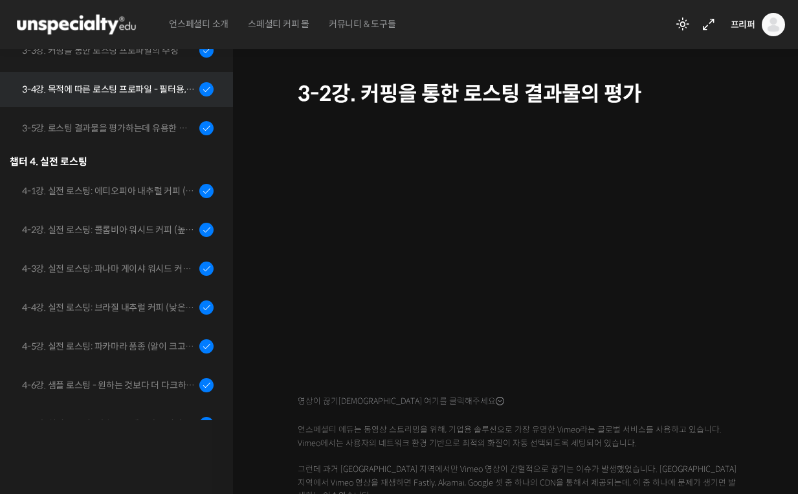
click at [142, 89] on div "3-4강. 목적에 따른 로스팅 프로파일 - 필터용, 에스프레소용" at bounding box center [108, 89] width 173 height 14
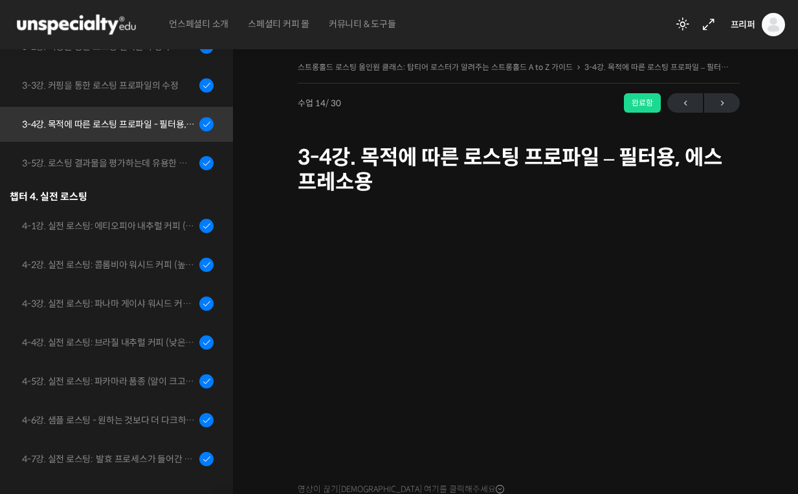
scroll to position [531, 0]
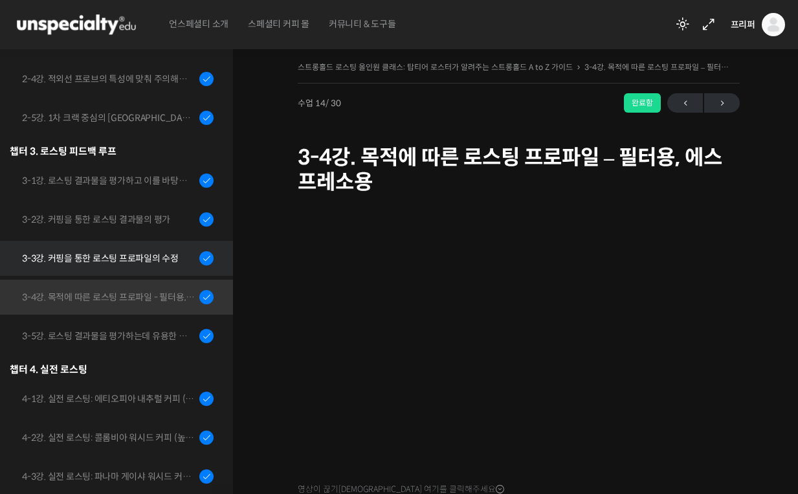
click at [135, 248] on link "3-3강. 커핑을 통한 로스팅 프로파일의 수정" at bounding box center [113, 258] width 239 height 35
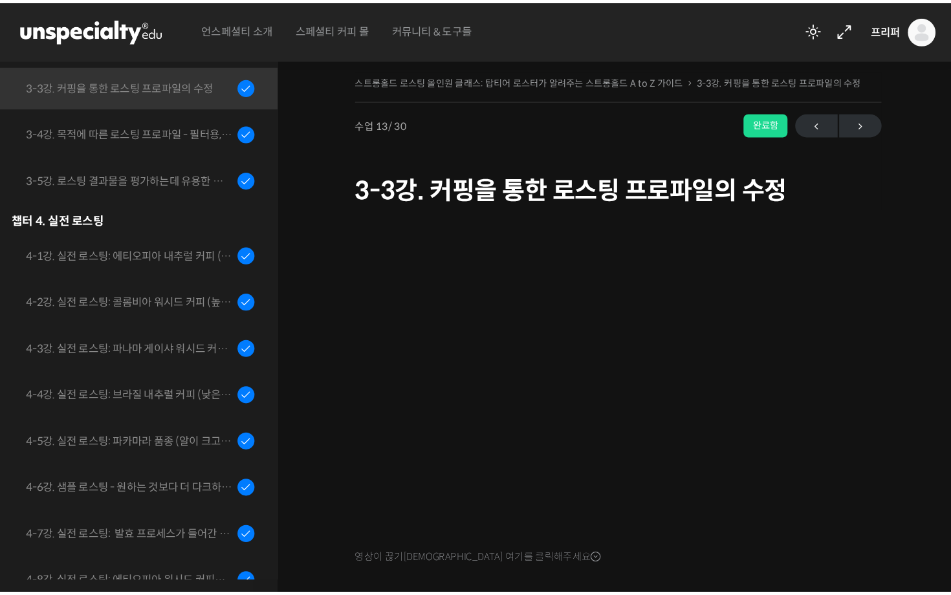
scroll to position [722, 0]
